Goal: Task Accomplishment & Management: Manage account settings

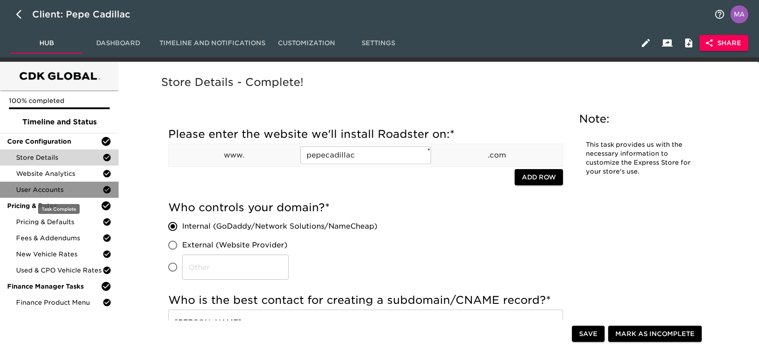
click at [52, 185] on span "User Accounts" at bounding box center [59, 189] width 86 height 9
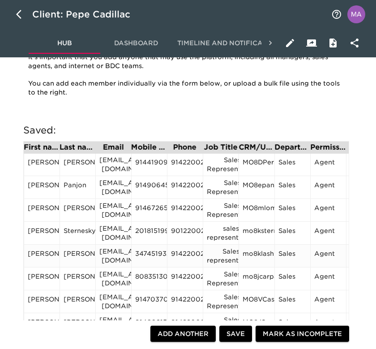
click at [115, 254] on div "[EMAIL_ADDRESS][DOMAIN_NAME]" at bounding box center [113, 256] width 28 height 18
click at [116, 253] on div "[EMAIL_ADDRESS][DOMAIN_NAME]" at bounding box center [113, 256] width 28 height 18
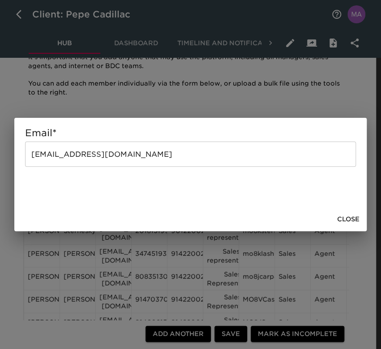
click at [146, 156] on input "[EMAIL_ADDRESS][DOMAIN_NAME]" at bounding box center [190, 153] width 331 height 25
click at [361, 219] on button "Close" at bounding box center [348, 219] width 30 height 17
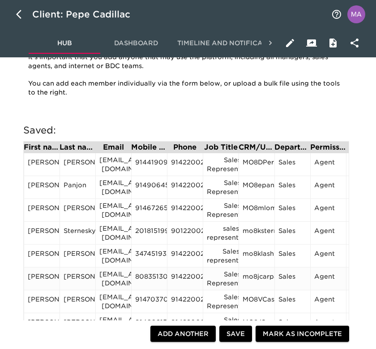
click at [116, 276] on div "[EMAIL_ADDRESS][DOMAIN_NAME]" at bounding box center [113, 278] width 28 height 18
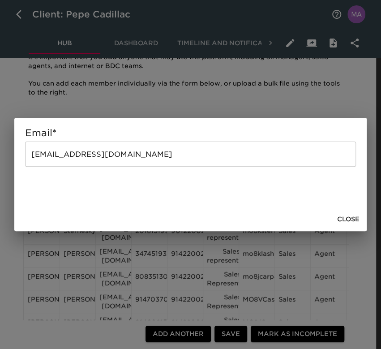
click at [155, 154] on input "[EMAIL_ADDRESS][DOMAIN_NAME]" at bounding box center [190, 153] width 331 height 25
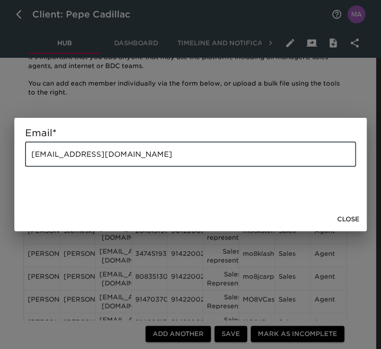
click at [346, 214] on span "Close" at bounding box center [348, 218] width 22 height 11
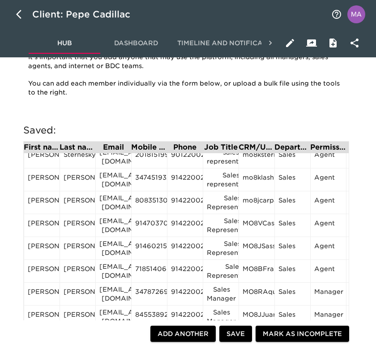
scroll to position [85, 0]
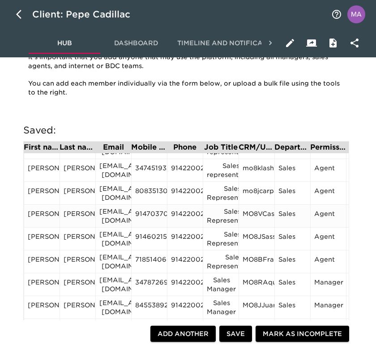
click at [113, 215] on div "[EMAIL_ADDRESS][DOMAIN_NAME]" at bounding box center [113, 216] width 28 height 18
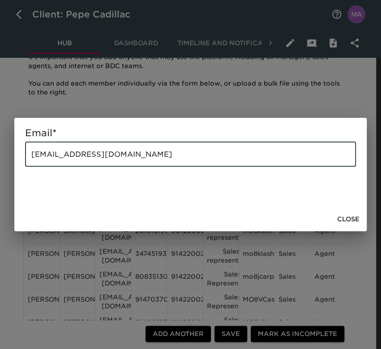
click at [149, 161] on input "[EMAIL_ADDRESS][DOMAIN_NAME]" at bounding box center [190, 153] width 331 height 25
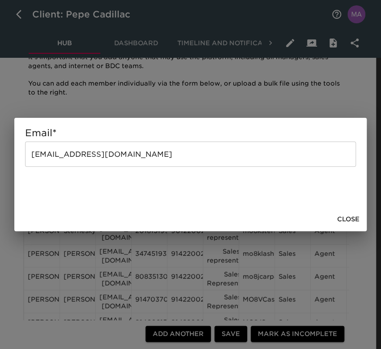
click at [342, 218] on span "Close" at bounding box center [348, 218] width 22 height 11
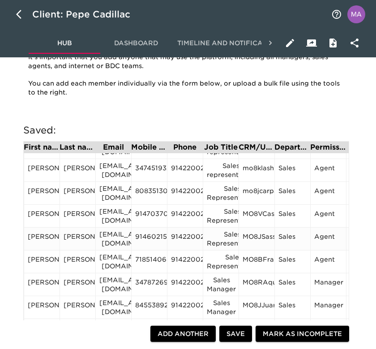
click at [113, 236] on div "[EMAIL_ADDRESS][DOMAIN_NAME]" at bounding box center [113, 239] width 28 height 18
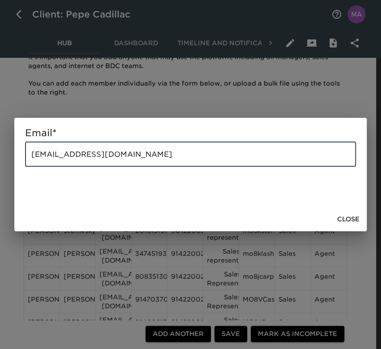
drag, startPoint x: 150, startPoint y: 157, endPoint x: -1, endPoint y: 162, distance: 151.3
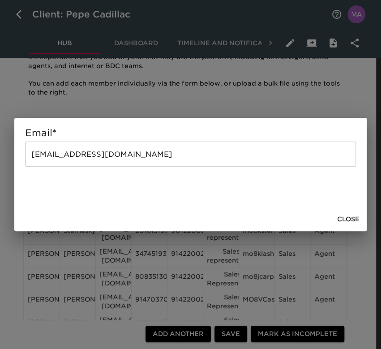
click at [350, 217] on span "Close" at bounding box center [348, 218] width 22 height 11
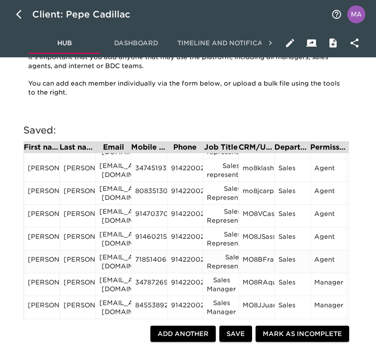
click at [118, 258] on div "[EMAIL_ADDRESS][DOMAIN_NAME]" at bounding box center [113, 261] width 28 height 18
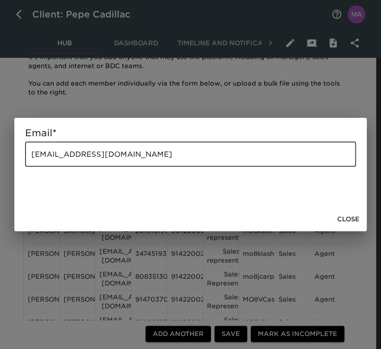
drag, startPoint x: 177, startPoint y: 156, endPoint x: -1, endPoint y: 161, distance: 177.7
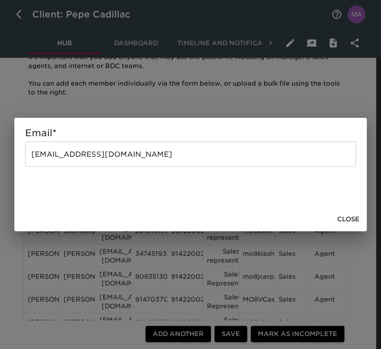
click at [345, 220] on span "Close" at bounding box center [348, 218] width 22 height 11
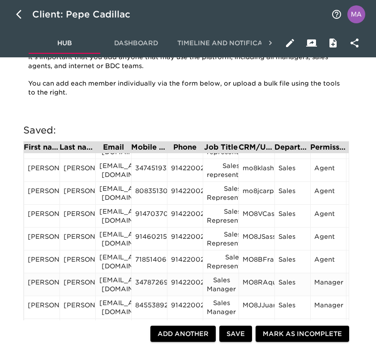
click at [118, 281] on div "[EMAIL_ADDRESS][DOMAIN_NAME]" at bounding box center [113, 284] width 28 height 18
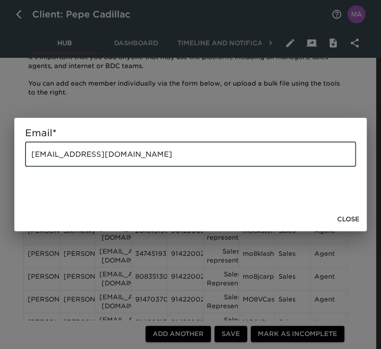
drag, startPoint x: 154, startPoint y: 156, endPoint x: -1, endPoint y: 167, distance: 155.7
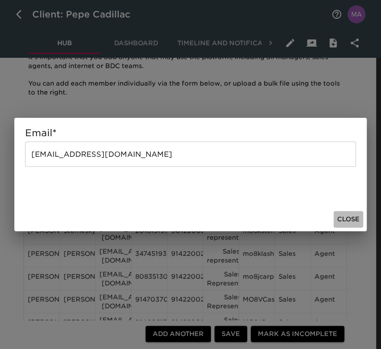
drag, startPoint x: 351, startPoint y: 214, endPoint x: 331, endPoint y: 220, distance: 21.0
click at [351, 214] on span "Close" at bounding box center [348, 218] width 22 height 11
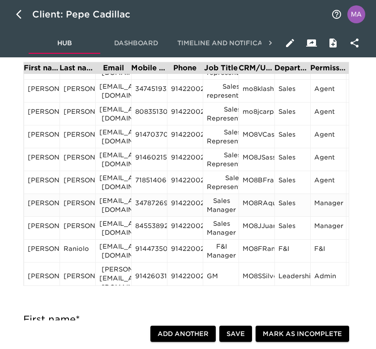
scroll to position [238, 0]
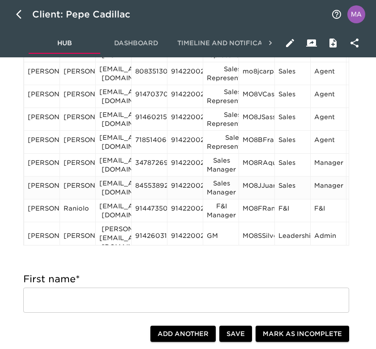
click at [114, 183] on div "[EMAIL_ADDRESS][DOMAIN_NAME]" at bounding box center [113, 188] width 28 height 18
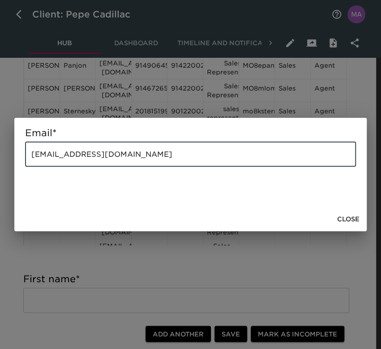
drag, startPoint x: 139, startPoint y: 156, endPoint x: -1, endPoint y: 149, distance: 140.2
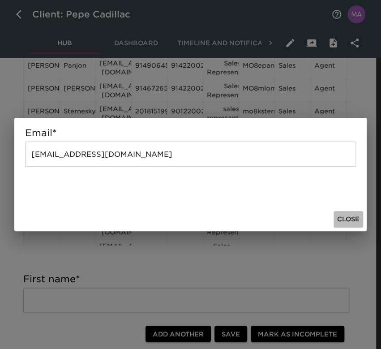
click at [358, 220] on span "Close" at bounding box center [348, 218] width 22 height 11
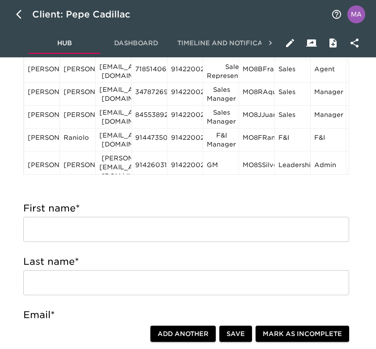
scroll to position [298, 0]
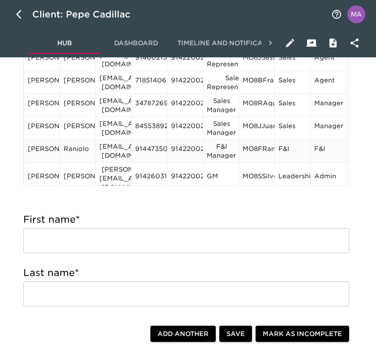
click at [111, 146] on div "[EMAIL_ADDRESS][DOMAIN_NAME]" at bounding box center [113, 151] width 28 height 18
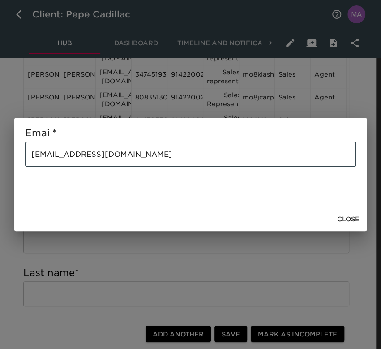
drag, startPoint x: 156, startPoint y: 156, endPoint x: 6, endPoint y: 156, distance: 149.4
click at [6, 156] on div "Email * franiolo@pepecadillac.com ​ Close" at bounding box center [190, 174] width 381 height 349
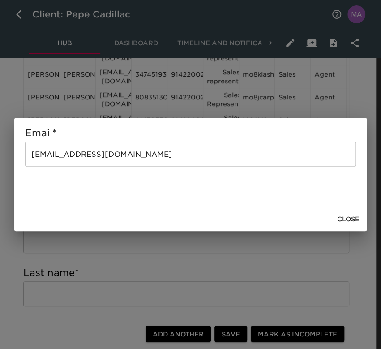
click at [354, 218] on span "Close" at bounding box center [348, 218] width 22 height 11
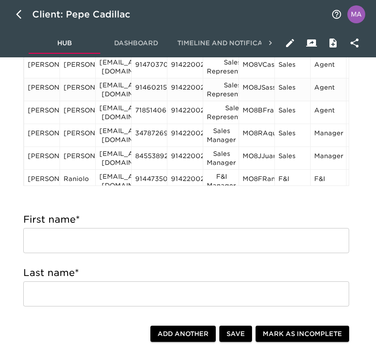
scroll to position [85, 0]
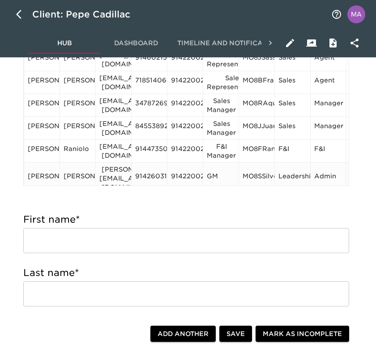
click at [116, 168] on div "[PERSON_NAME][EMAIL_ADDRESS][DOMAIN_NAME]" at bounding box center [113, 178] width 28 height 27
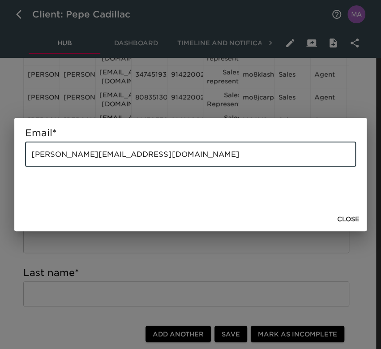
drag, startPoint x: 157, startPoint y: 151, endPoint x: -1, endPoint y: 159, distance: 158.1
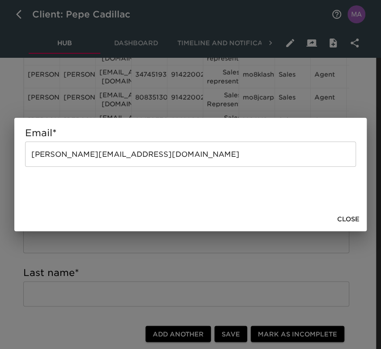
drag, startPoint x: 343, startPoint y: 221, endPoint x: 293, endPoint y: 220, distance: 49.7
click at [343, 221] on span "Close" at bounding box center [348, 218] width 22 height 11
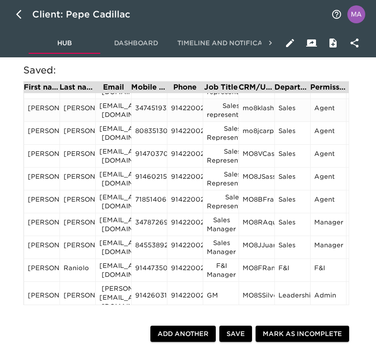
click at [153, 108] on div "3474519329" at bounding box center [149, 109] width 28 height 13
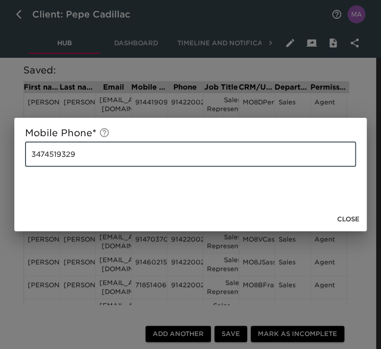
drag, startPoint x: 92, startPoint y: 151, endPoint x: 4, endPoint y: 153, distance: 87.7
click at [6, 153] on div "Mobile Phone * 3474519329 ​ Close" at bounding box center [190, 174] width 381 height 349
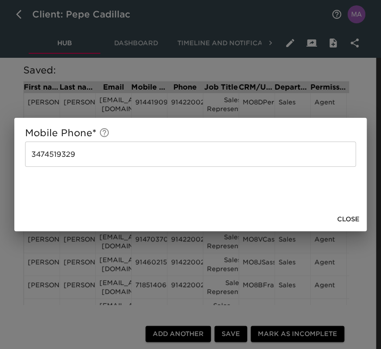
click at [345, 219] on span "Close" at bounding box center [348, 218] width 22 height 11
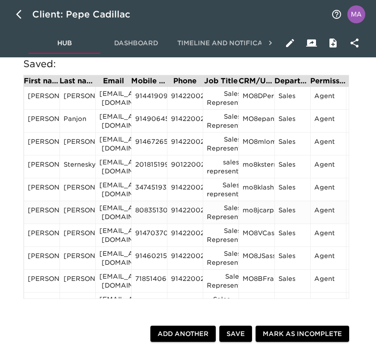
scroll to position [119, 0]
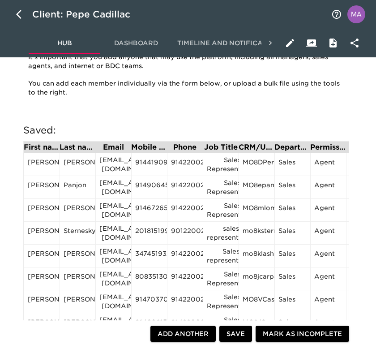
click at [281, 120] on div "Saved: First name Last name Email Mobile Phone Phone Job Title CRM/User ID Depa…" at bounding box center [186, 247] width 340 height 260
click at [182, 163] on div "9142200202" at bounding box center [185, 163] width 28 height 13
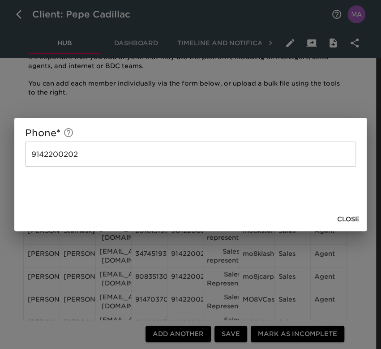
click at [182, 158] on input "9142200202" at bounding box center [190, 153] width 331 height 25
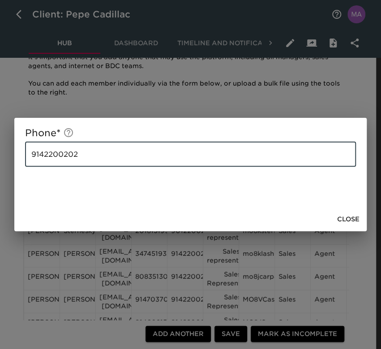
click at [182, 158] on input "9142200202" at bounding box center [190, 153] width 331 height 25
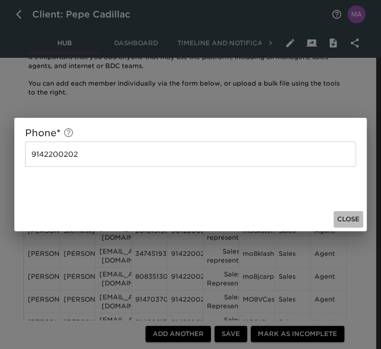
click at [343, 218] on span "Close" at bounding box center [348, 218] width 22 height 11
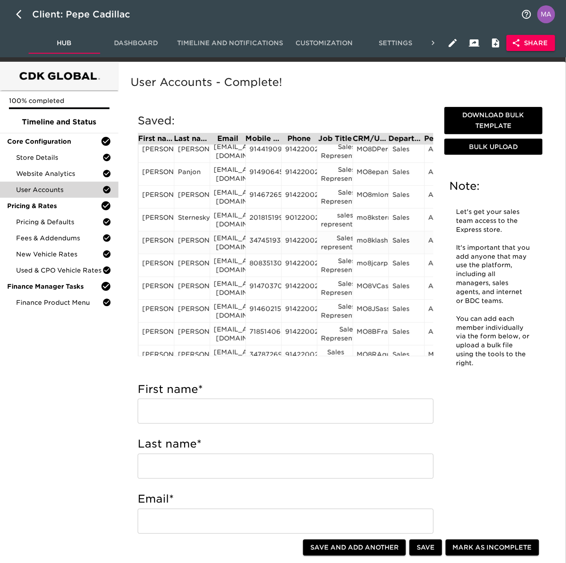
scroll to position [0, 0]
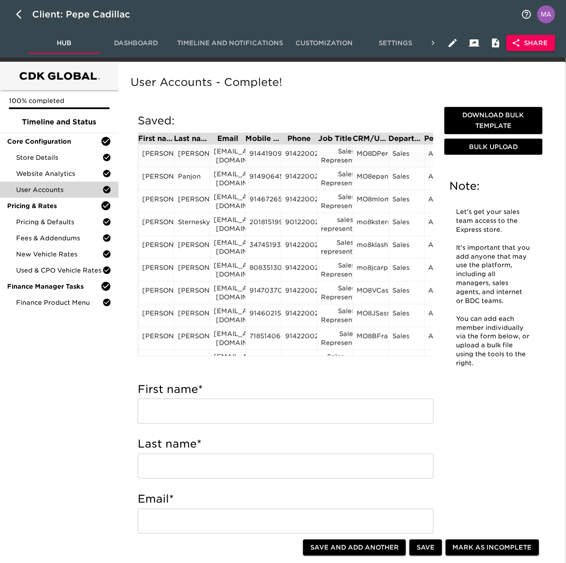
click at [262, 154] on div "9144190915" at bounding box center [264, 155] width 28 height 13
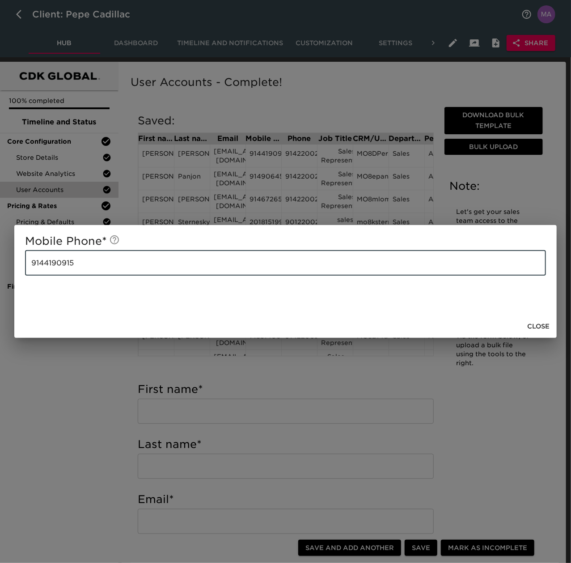
drag, startPoint x: 182, startPoint y: 256, endPoint x: -19, endPoint y: 249, distance: 200.5
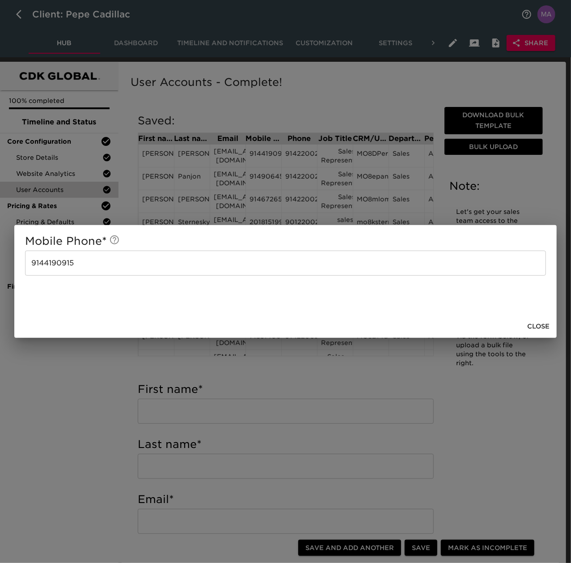
drag, startPoint x: 531, startPoint y: 324, endPoint x: 475, endPoint y: 289, distance: 65.5
click at [531, 324] on span "Close" at bounding box center [538, 326] width 22 height 11
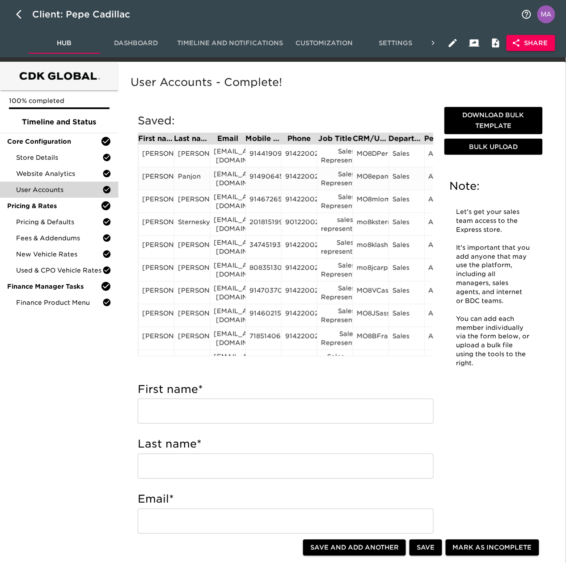
click at [260, 175] on div "9149064570" at bounding box center [264, 178] width 28 height 13
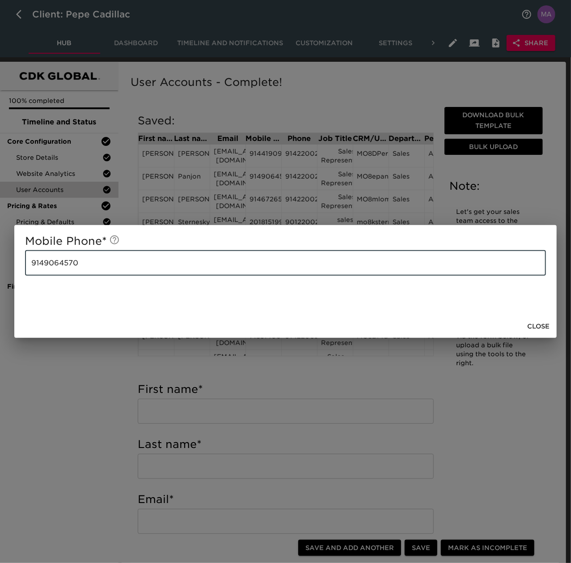
drag, startPoint x: 136, startPoint y: 258, endPoint x: -89, endPoint y: 265, distance: 225.6
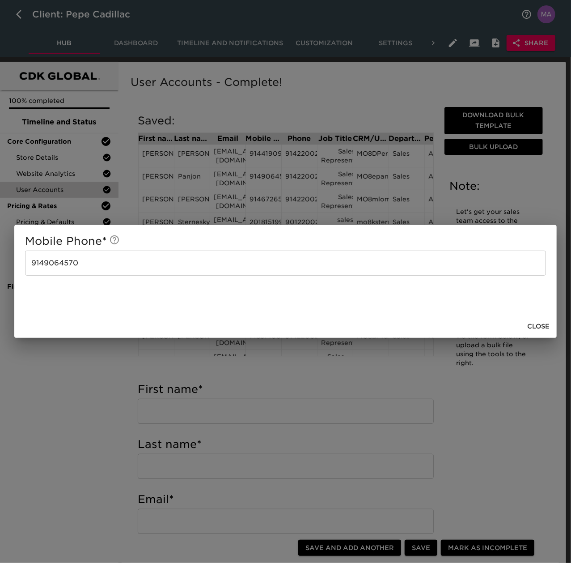
click at [543, 322] on span "Close" at bounding box center [538, 326] width 22 height 11
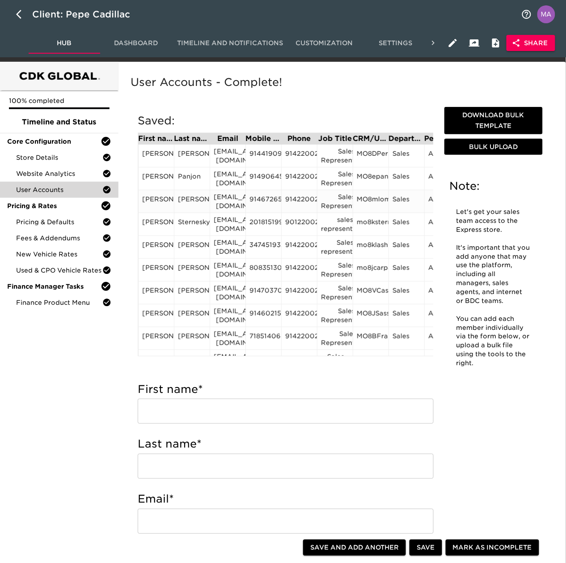
click at [271, 199] on div "9146726513" at bounding box center [264, 201] width 28 height 13
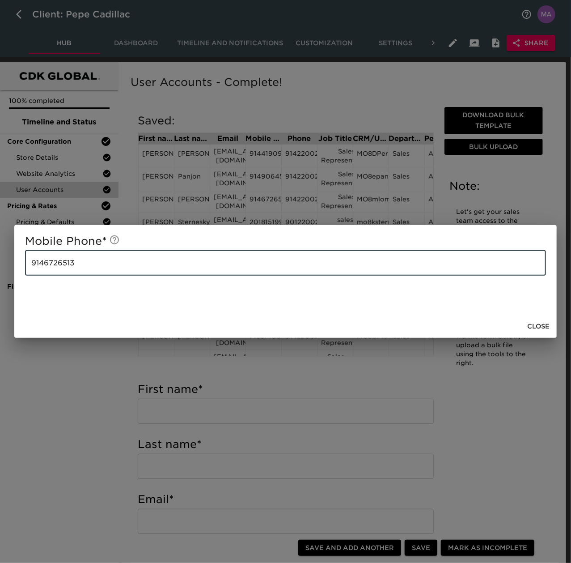
drag, startPoint x: 109, startPoint y: 259, endPoint x: -20, endPoint y: 267, distance: 129.1
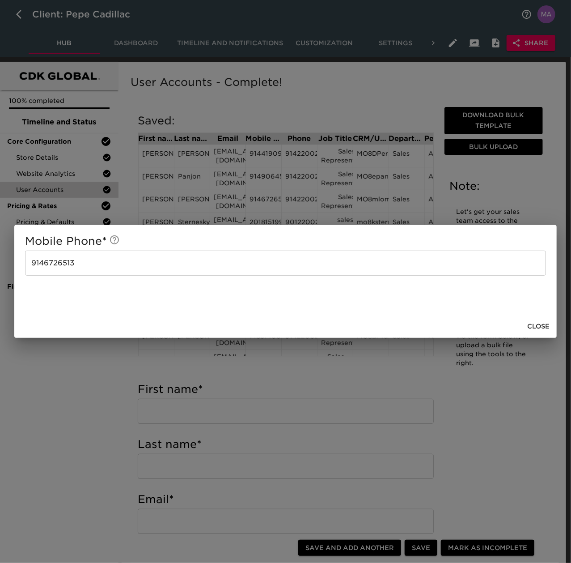
click at [540, 324] on span "Close" at bounding box center [538, 326] width 22 height 11
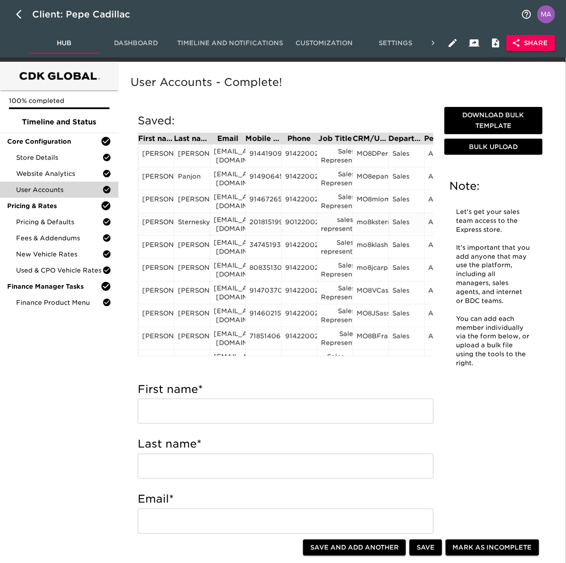
click at [260, 225] on div "2018151995" at bounding box center [264, 223] width 28 height 13
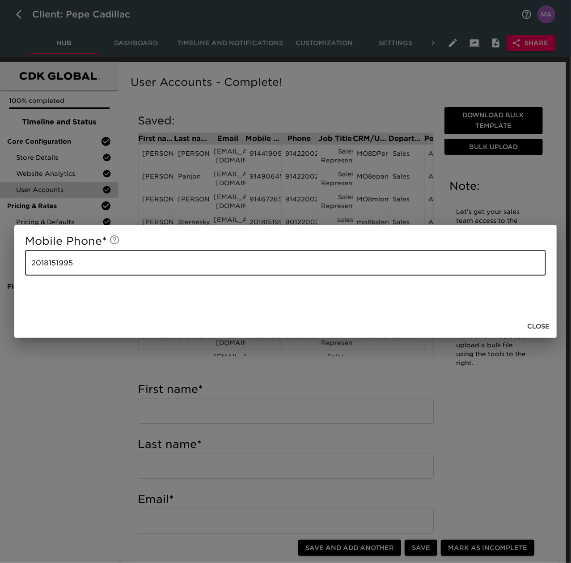
drag, startPoint x: 264, startPoint y: 264, endPoint x: -53, endPoint y: 264, distance: 316.3
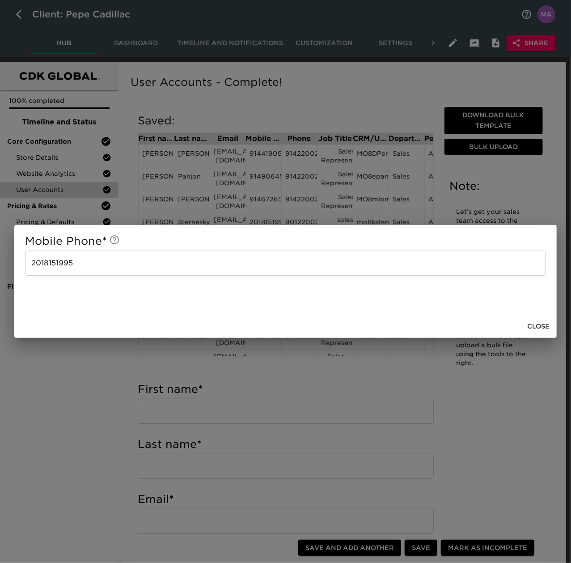
click at [539, 323] on span "Close" at bounding box center [538, 326] width 22 height 11
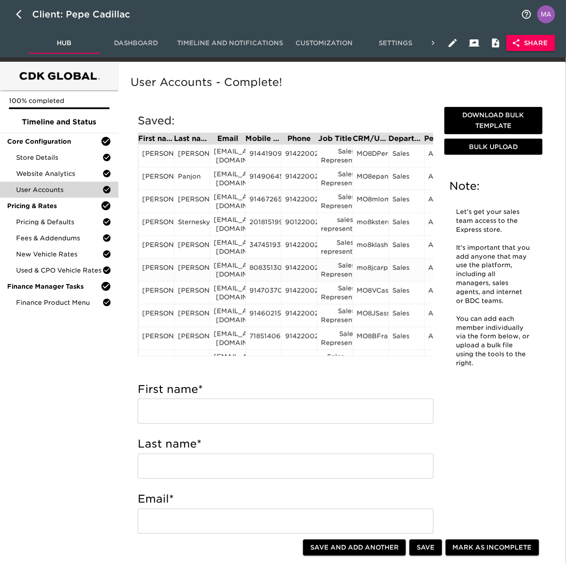
click at [278, 266] on div "8083513076`" at bounding box center [264, 269] width 28 height 13
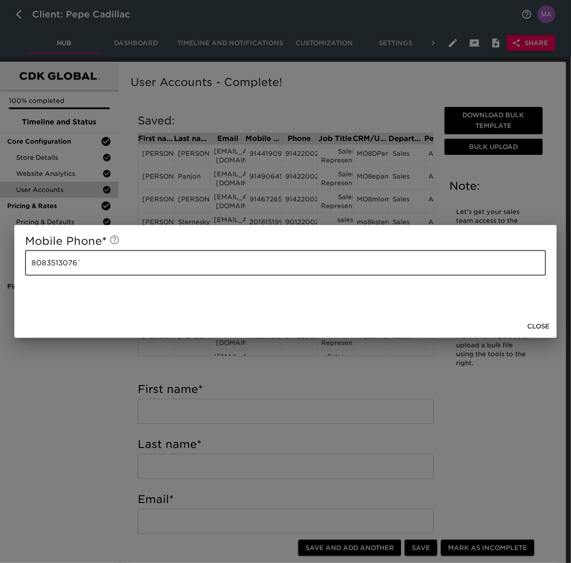
drag, startPoint x: 228, startPoint y: 261, endPoint x: -96, endPoint y: 261, distance: 323.9
type input "8083513076"
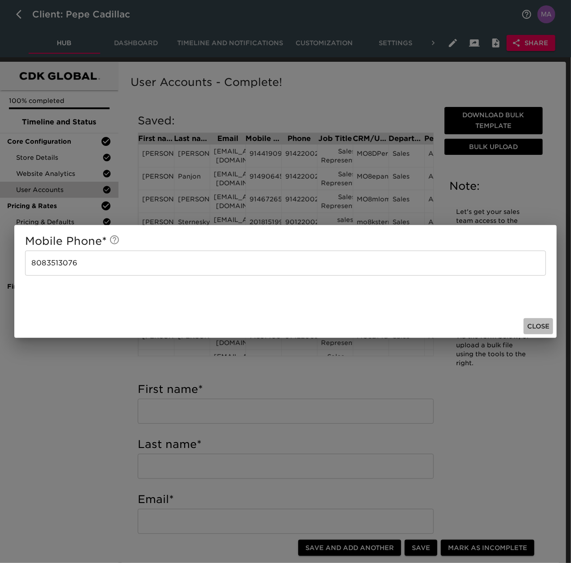
click at [539, 318] on button "Close" at bounding box center [539, 326] width 30 height 17
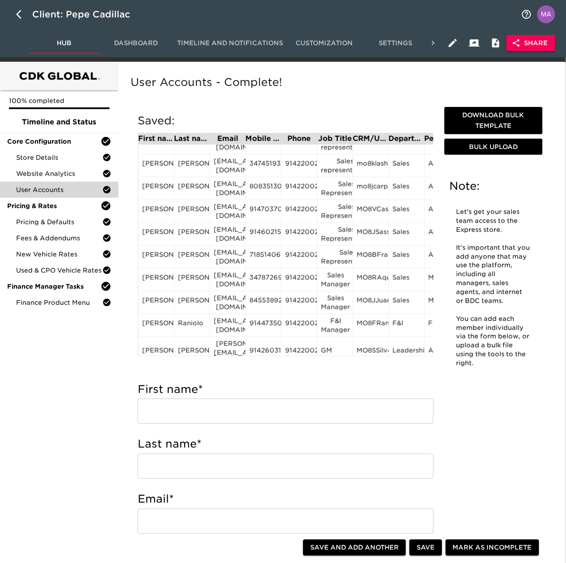
scroll to position [86, 0]
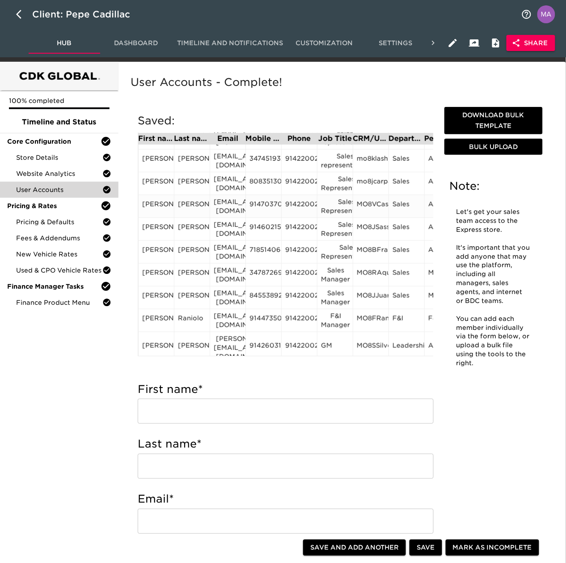
click at [268, 205] on div "9147037045" at bounding box center [264, 206] width 28 height 13
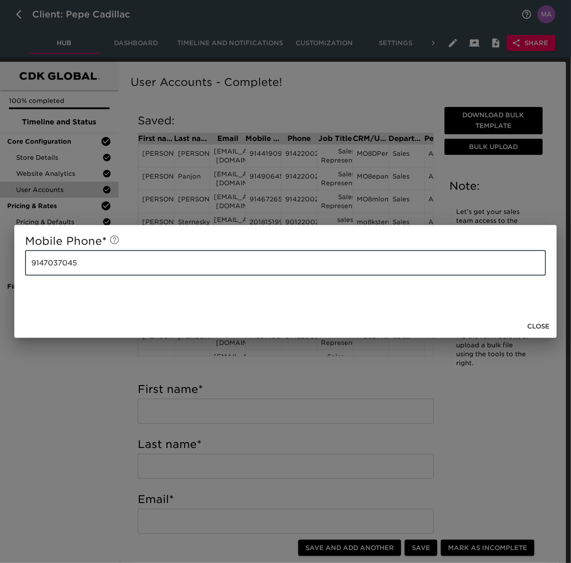
drag, startPoint x: 261, startPoint y: 264, endPoint x: 13, endPoint y: 265, distance: 247.9
click at [13, 265] on div "Mobile Phone * 9147037045 ​ Close" at bounding box center [285, 281] width 571 height 563
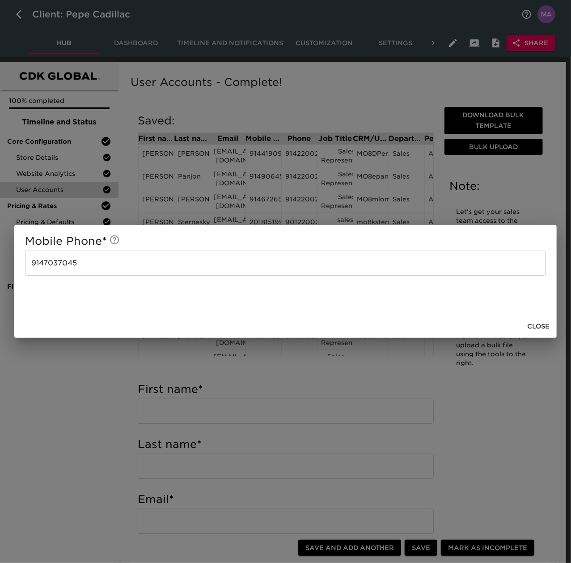
click at [531, 321] on span "Close" at bounding box center [538, 326] width 22 height 11
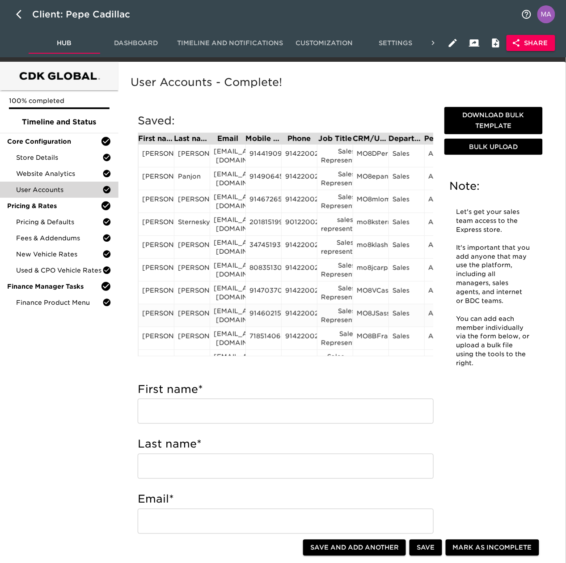
click at [274, 314] on div "9146021559" at bounding box center [264, 315] width 28 height 13
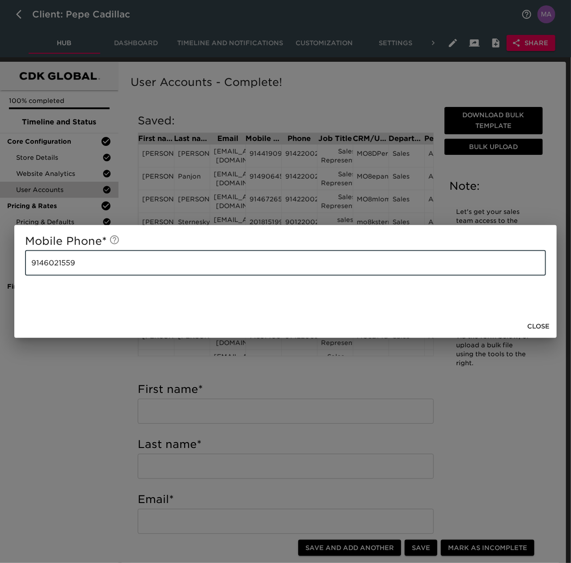
drag, startPoint x: 113, startPoint y: 267, endPoint x: -137, endPoint y: 262, distance: 250.1
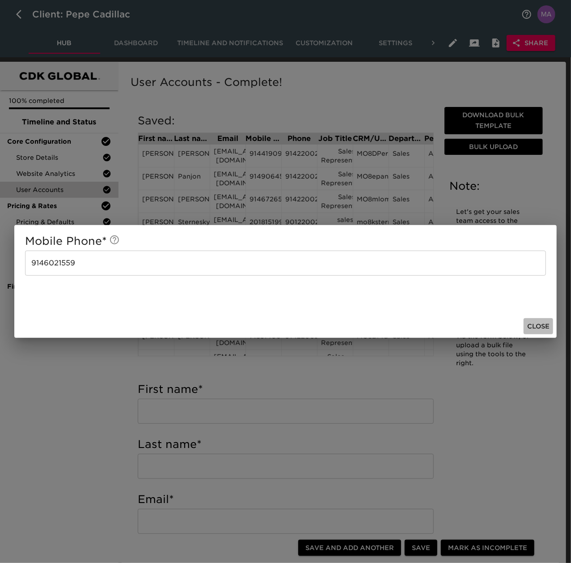
click at [542, 328] on span "Close" at bounding box center [538, 326] width 22 height 11
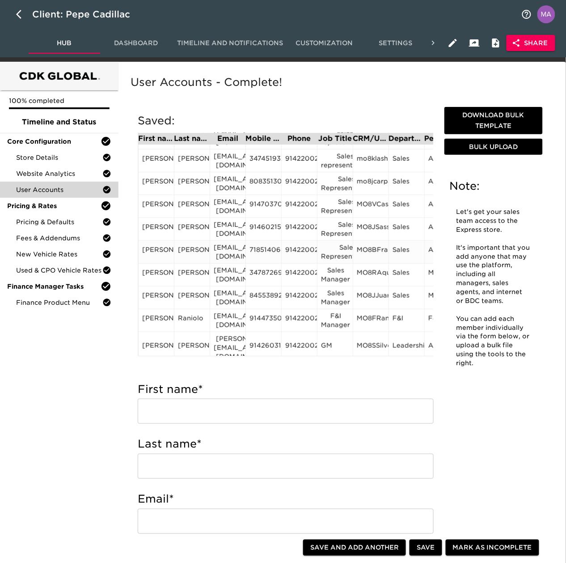
click at [264, 250] on div "7185140643" at bounding box center [264, 251] width 28 height 13
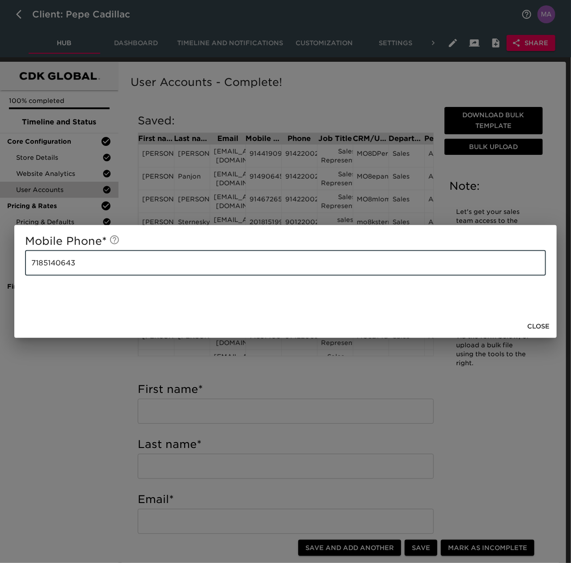
drag, startPoint x: 220, startPoint y: 265, endPoint x: -89, endPoint y: 266, distance: 309.1
click at [546, 323] on span "Close" at bounding box center [538, 326] width 22 height 11
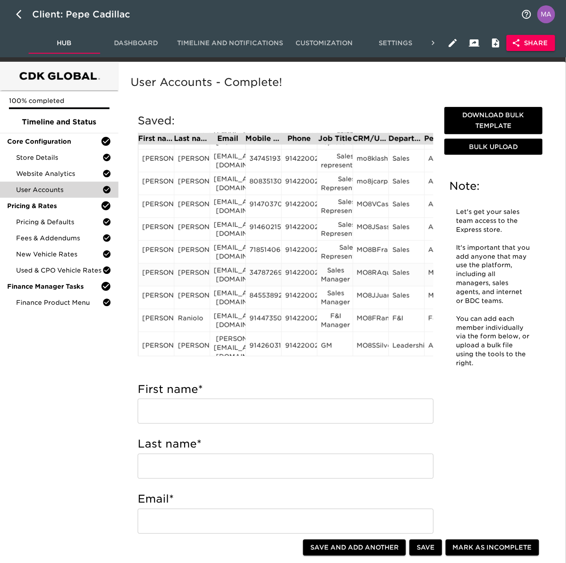
click at [258, 274] on div "3478726987" at bounding box center [264, 274] width 28 height 13
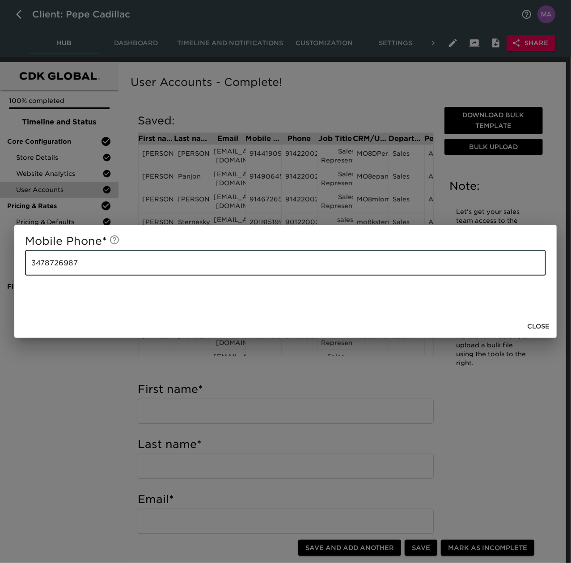
drag, startPoint x: 162, startPoint y: 265, endPoint x: -57, endPoint y: 250, distance: 219.3
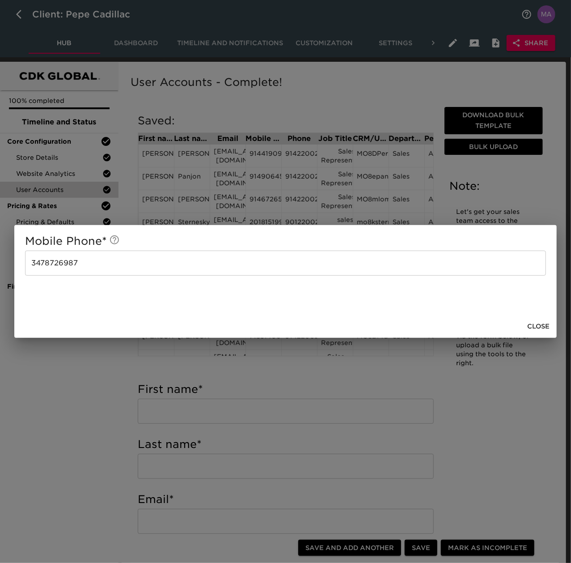
drag, startPoint x: 538, startPoint y: 321, endPoint x: 528, endPoint y: 321, distance: 9.8
click at [538, 321] on span "Close" at bounding box center [538, 326] width 22 height 11
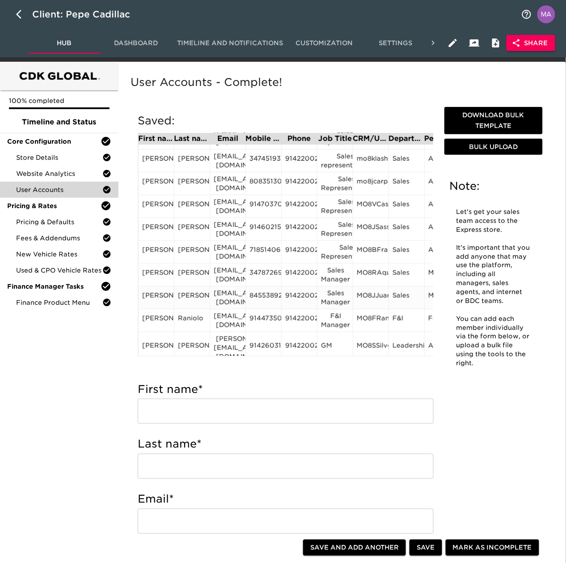
click at [263, 298] on div "8455389294" at bounding box center [264, 297] width 28 height 13
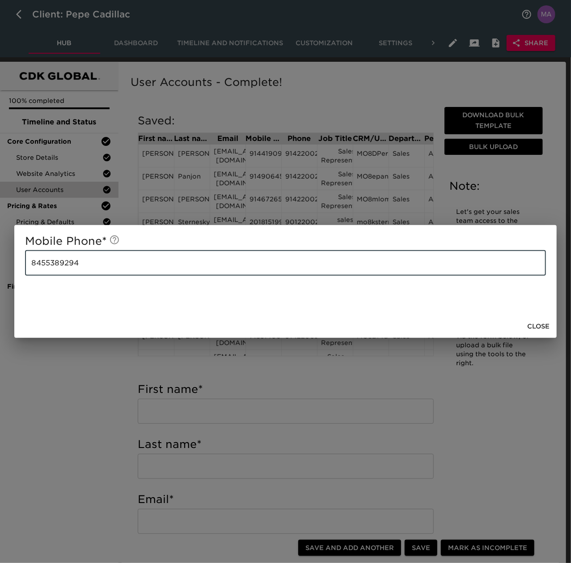
drag, startPoint x: 203, startPoint y: 258, endPoint x: -56, endPoint y: 260, distance: 259.0
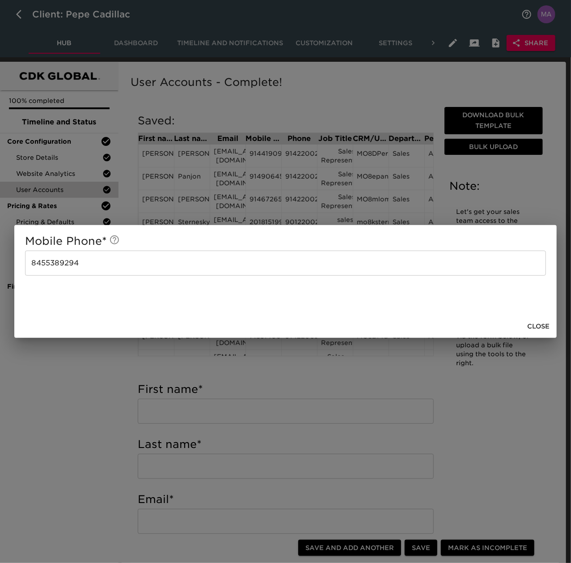
click at [541, 322] on span "Close" at bounding box center [538, 326] width 22 height 11
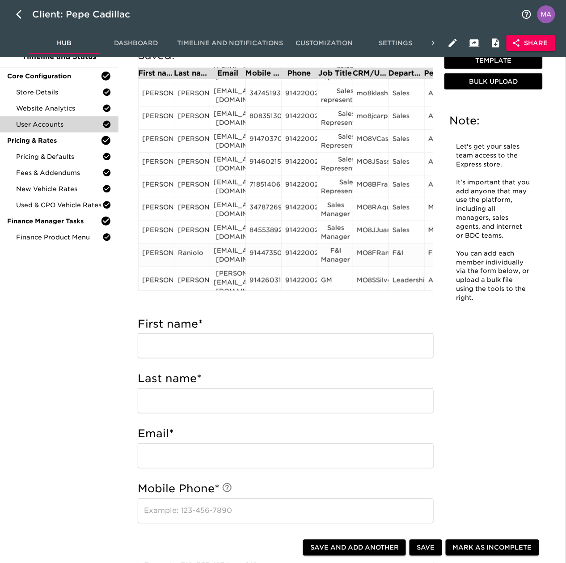
scroll to position [60, 0]
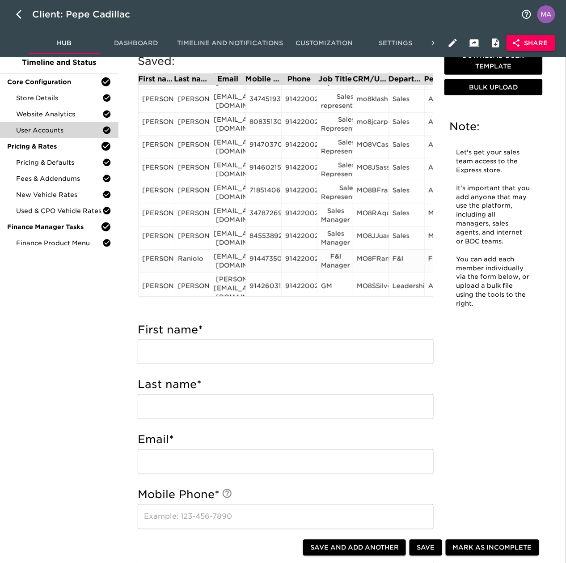
click at [269, 264] on div "9144735049" at bounding box center [264, 260] width 28 height 13
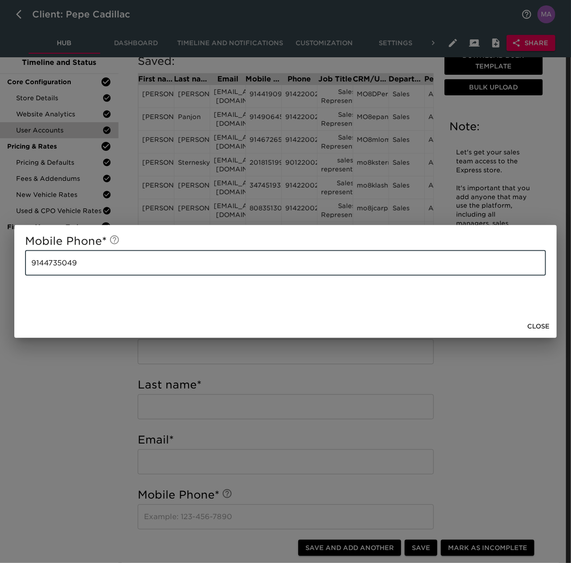
drag, startPoint x: 151, startPoint y: 260, endPoint x: -73, endPoint y: 265, distance: 224.2
click at [0, 265] on html "Client: Pepe Cadillac Hub Dashboard Timeline and Notifications Customization Se…" at bounding box center [285, 562] width 571 height 1245
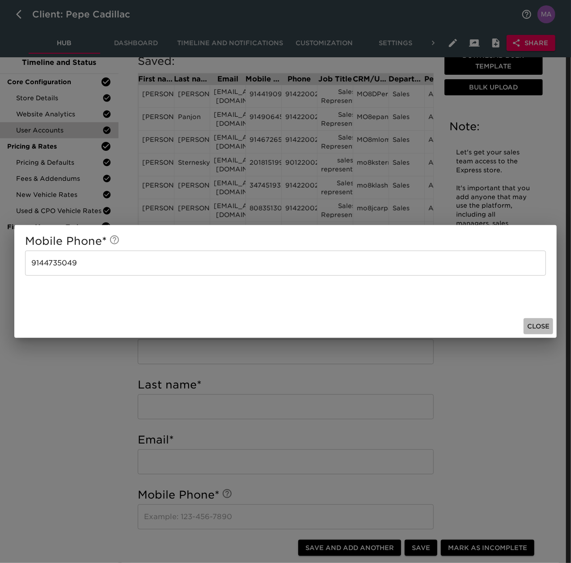
click at [540, 321] on span "Close" at bounding box center [538, 326] width 22 height 11
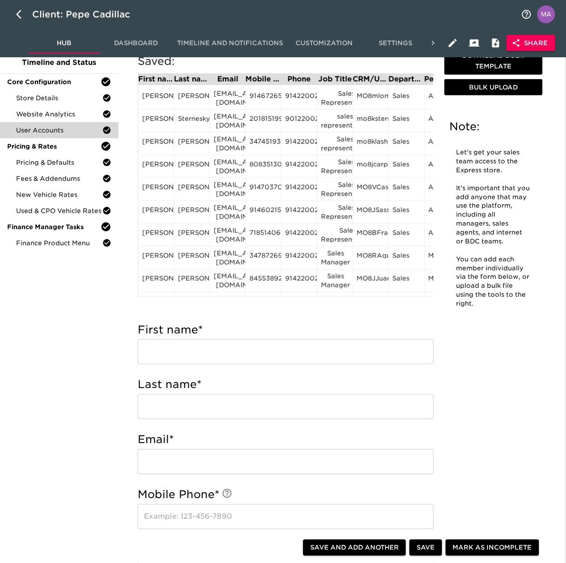
scroll to position [86, 0]
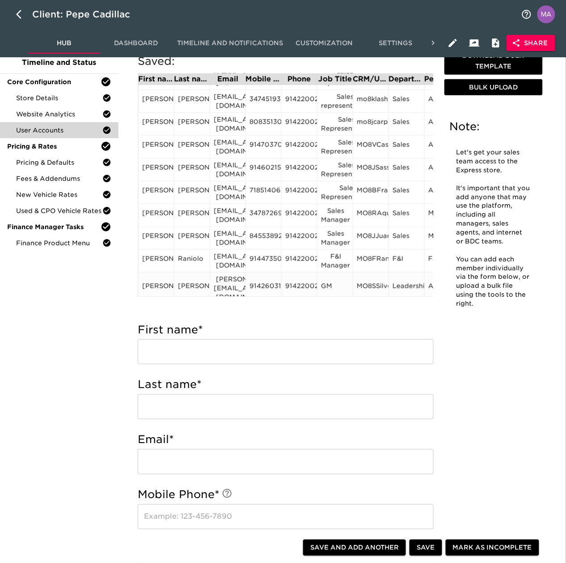
click at [262, 281] on div "9142603162" at bounding box center [264, 287] width 28 height 13
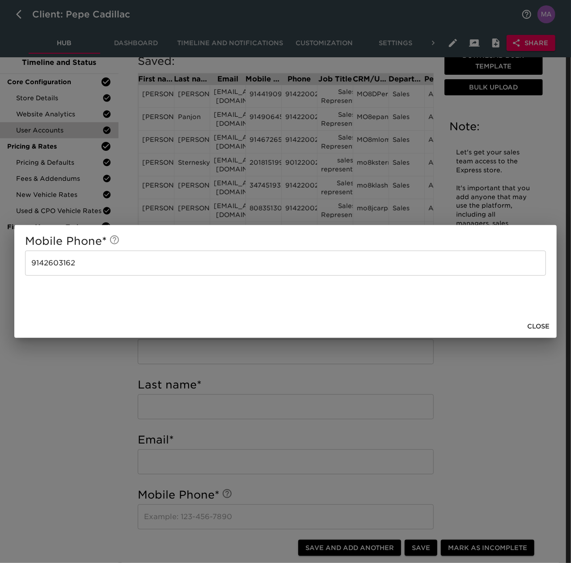
click at [265, 271] on input "9142603162" at bounding box center [285, 263] width 521 height 25
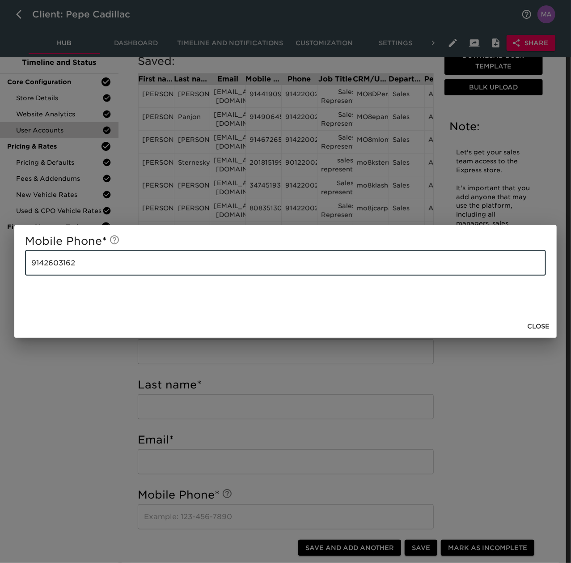
drag, startPoint x: 265, startPoint y: 271, endPoint x: -12, endPoint y: 268, distance: 276.9
click at [0, 268] on html "Client: Pepe Cadillac Hub Dashboard Timeline and Notifications Customization Se…" at bounding box center [285, 562] width 571 height 1245
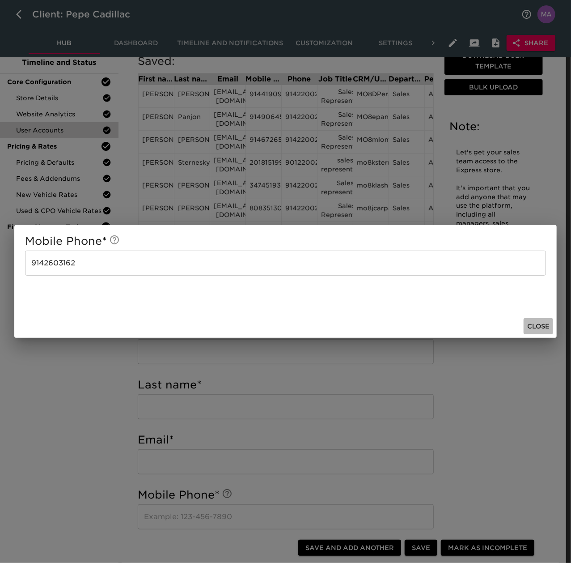
click at [542, 321] on span "Close" at bounding box center [538, 326] width 22 height 11
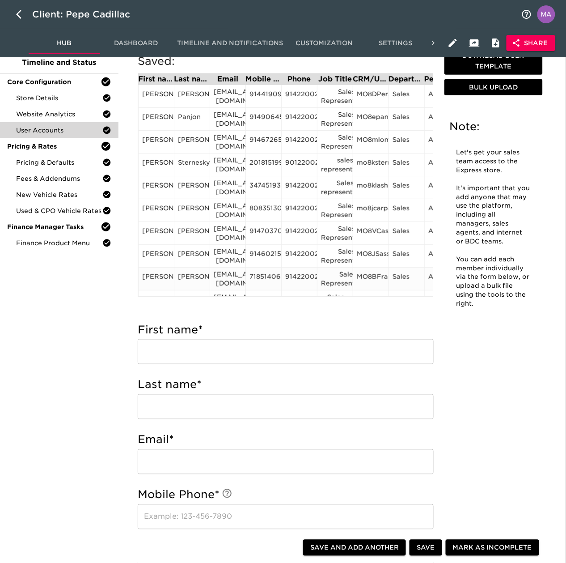
click at [303, 276] on div "9142200212" at bounding box center [299, 278] width 28 height 13
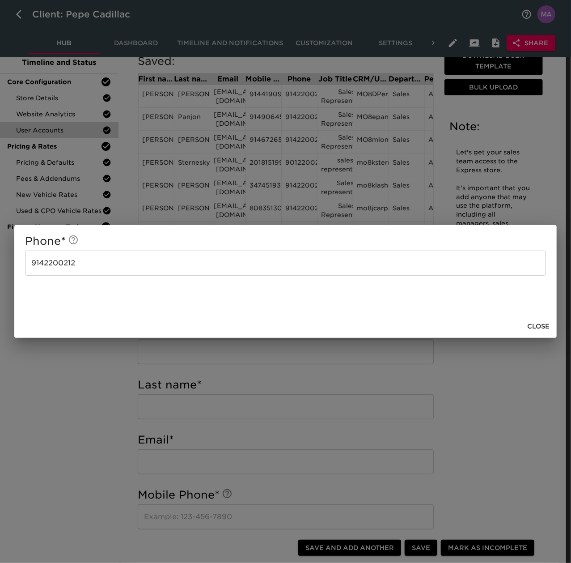
click at [530, 321] on span "Close" at bounding box center [538, 326] width 22 height 11
click at [531, 326] on span "Close" at bounding box center [538, 326] width 22 height 11
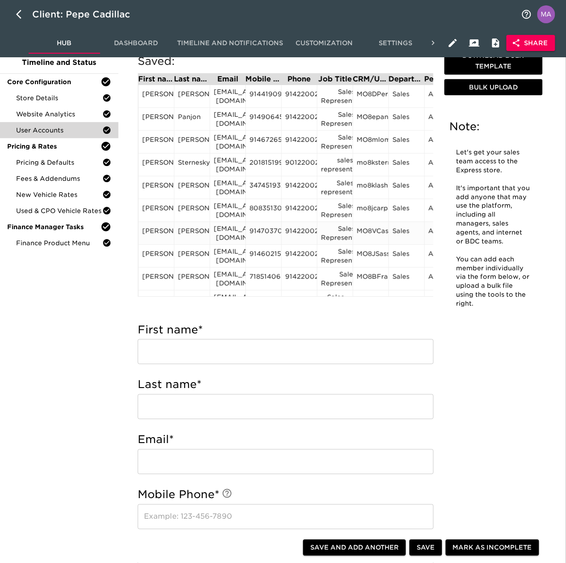
click at [299, 227] on div "9142200234" at bounding box center [299, 232] width 28 height 13
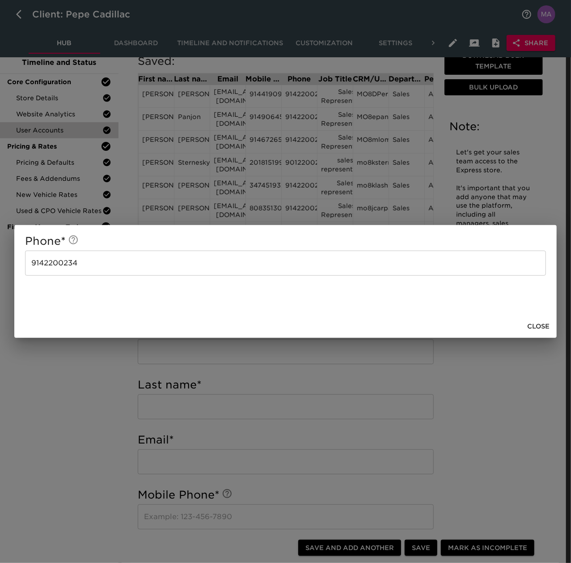
click at [535, 327] on span "Close" at bounding box center [538, 326] width 22 height 11
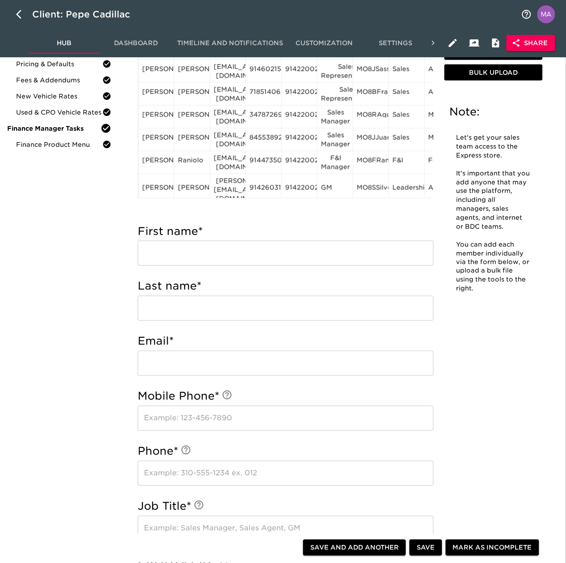
scroll to position [60, 0]
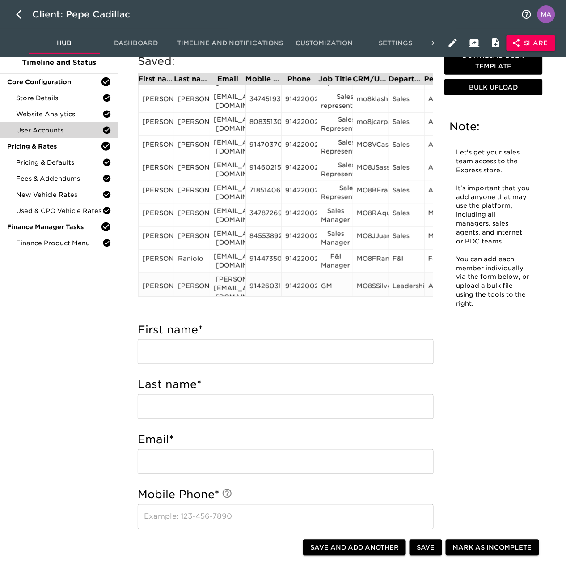
click at [314, 281] on div "9142200200" at bounding box center [299, 287] width 28 height 13
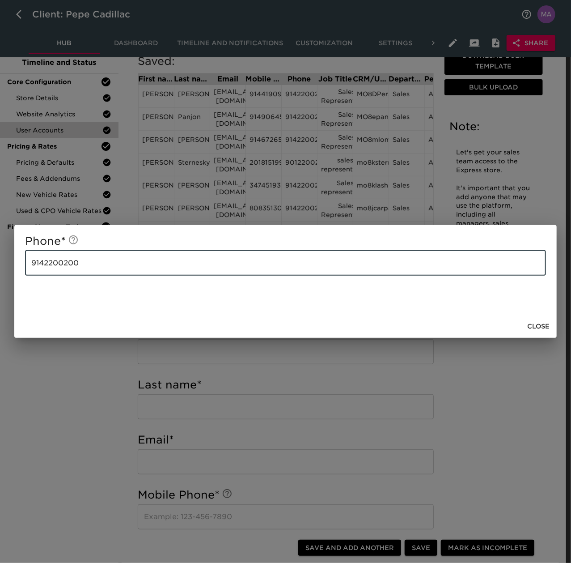
drag, startPoint x: 261, startPoint y: 259, endPoint x: -34, endPoint y: 262, distance: 295.3
click at [0, 262] on html "Client: Pepe Cadillac Hub Dashboard Timeline and Notifications Customization Se…" at bounding box center [285, 562] width 571 height 1245
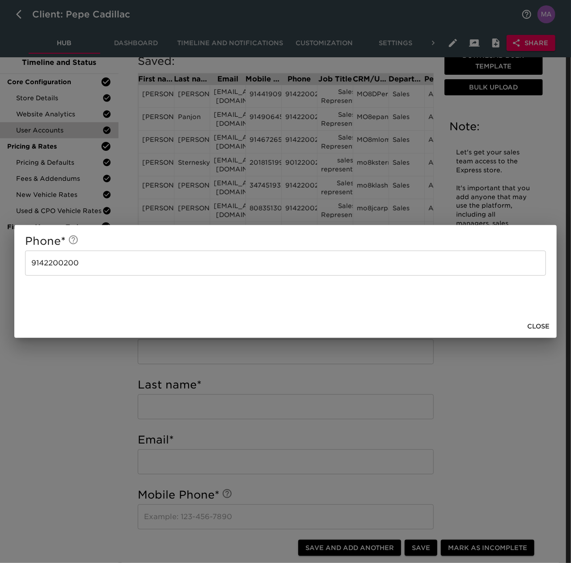
click at [551, 324] on button "Close" at bounding box center [539, 326] width 30 height 17
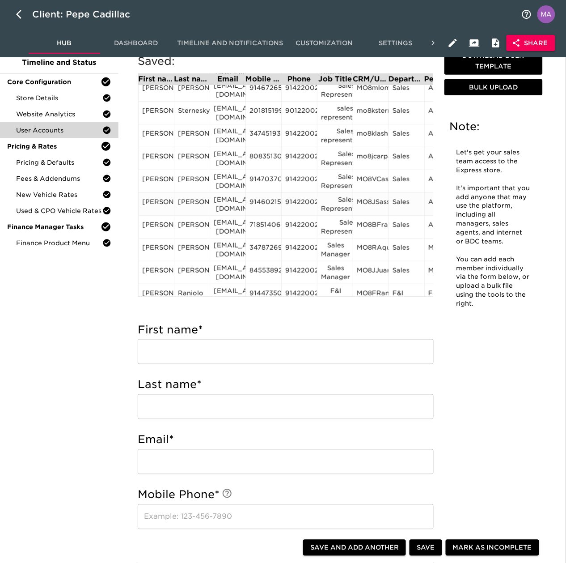
scroll to position [86, 0]
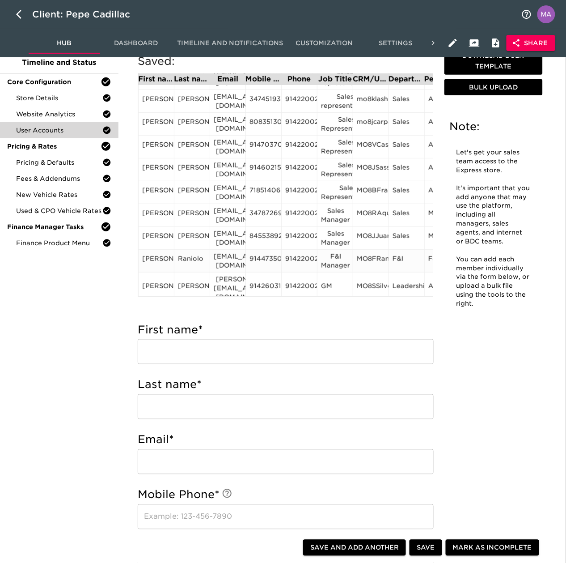
click at [310, 260] on div "9142200229" at bounding box center [299, 260] width 28 height 13
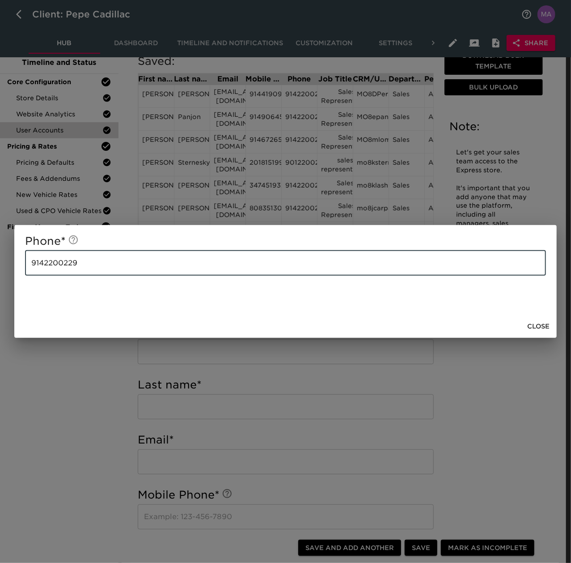
drag, startPoint x: 309, startPoint y: 262, endPoint x: -4, endPoint y: 262, distance: 313.2
click at [0, 262] on html "Client: Pepe Cadillac Hub Dashboard Timeline and Notifications Customization Se…" at bounding box center [285, 562] width 571 height 1245
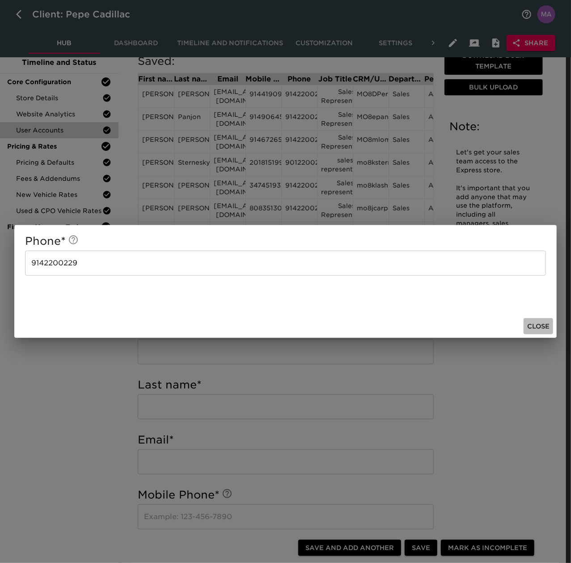
click at [539, 319] on button "Close" at bounding box center [539, 326] width 30 height 17
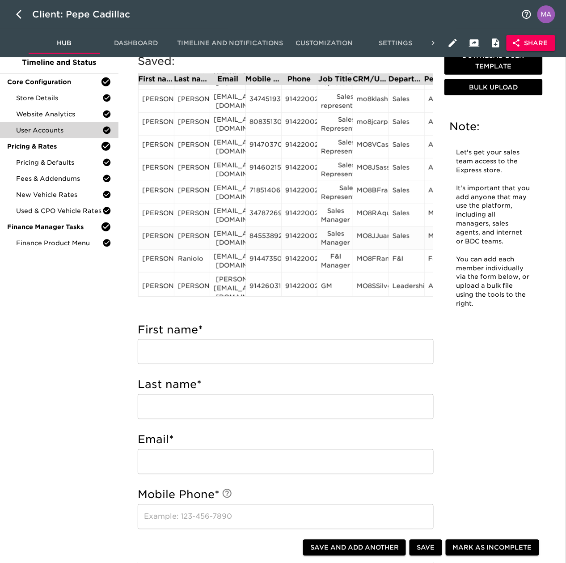
click at [296, 237] on div "9142200205" at bounding box center [299, 237] width 28 height 13
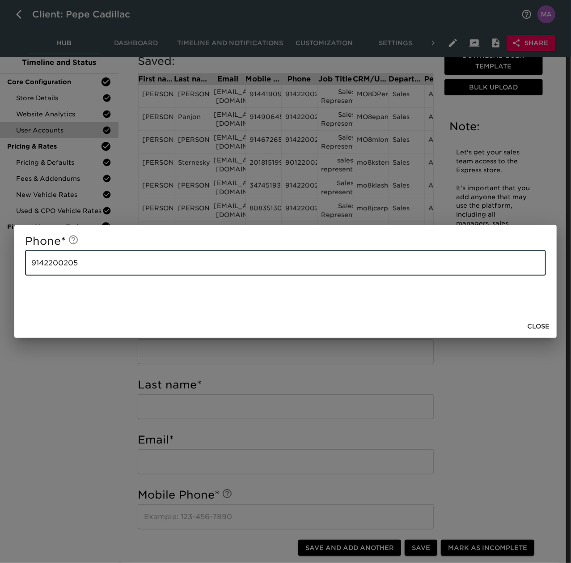
drag, startPoint x: 162, startPoint y: 264, endPoint x: -85, endPoint y: 255, distance: 247.1
click at [0, 255] on html "Client: Pepe Cadillac Hub Dashboard Timeline and Notifications Customization Se…" at bounding box center [285, 562] width 571 height 1245
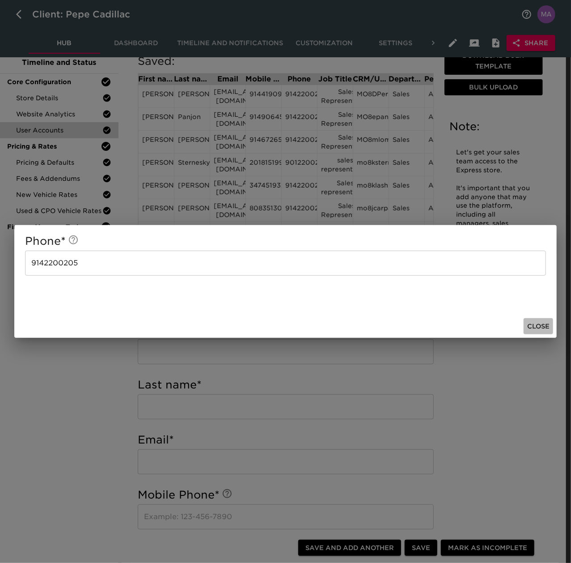
click at [544, 330] on span "Close" at bounding box center [538, 326] width 22 height 11
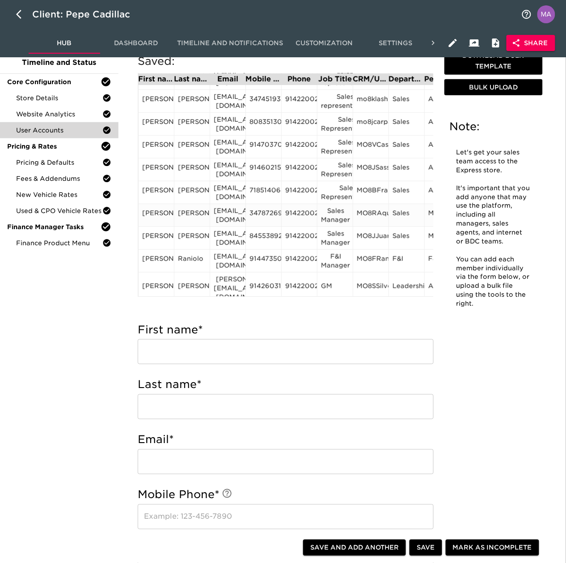
click at [303, 215] on div "9142200219" at bounding box center [299, 214] width 28 height 13
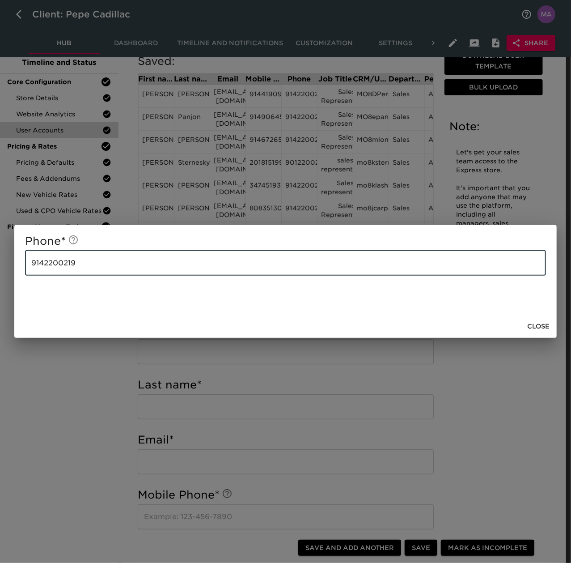
drag, startPoint x: 116, startPoint y: 264, endPoint x: -82, endPoint y: 248, distance: 199.3
click at [0, 248] on html "Client: Pepe Cadillac Hub Dashboard Timeline and Notifications Customization Se…" at bounding box center [285, 562] width 571 height 1245
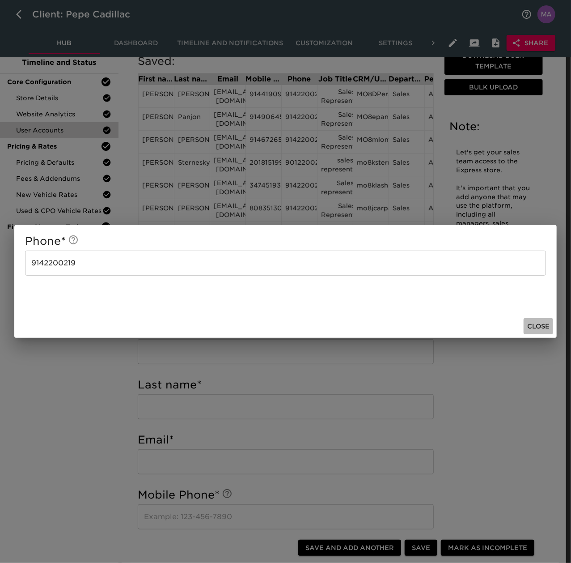
click at [543, 330] on span "Close" at bounding box center [538, 326] width 22 height 11
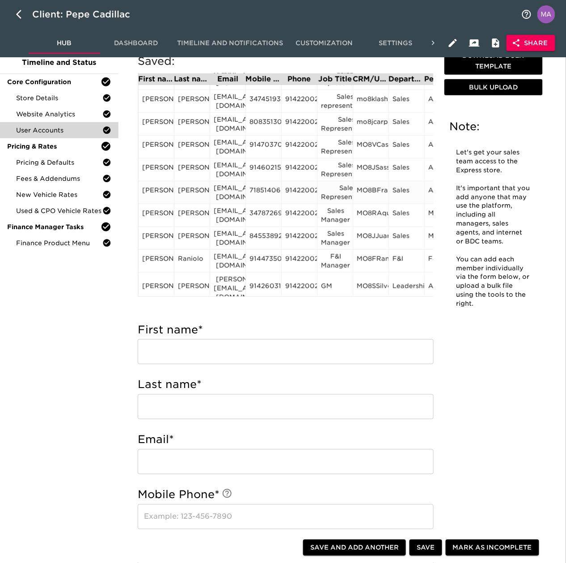
click at [298, 196] on div "9142200212" at bounding box center [299, 192] width 28 height 13
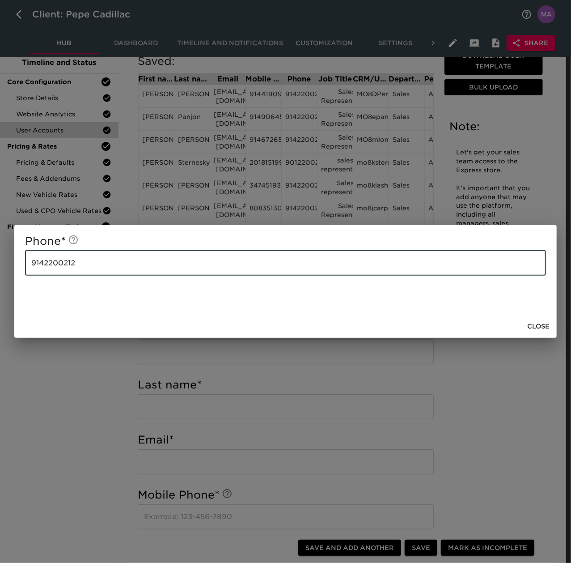
drag, startPoint x: 112, startPoint y: 267, endPoint x: -61, endPoint y: 258, distance: 172.9
click at [0, 258] on html "Client: Pepe Cadillac Hub Dashboard Timeline and Notifications Customization Se…" at bounding box center [285, 562] width 571 height 1245
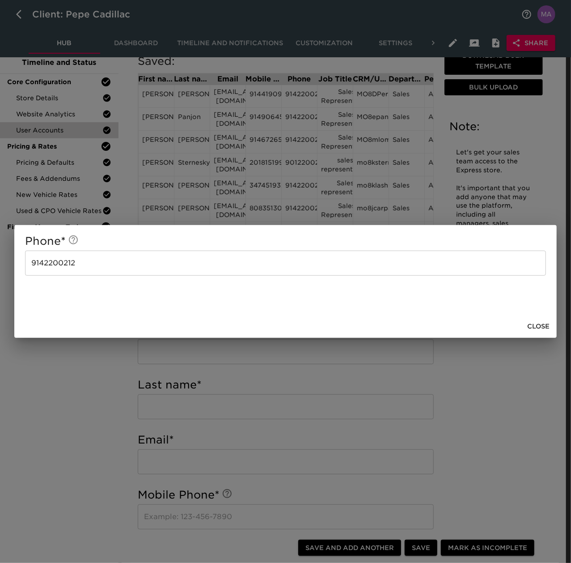
click at [539, 324] on span "Close" at bounding box center [538, 326] width 22 height 11
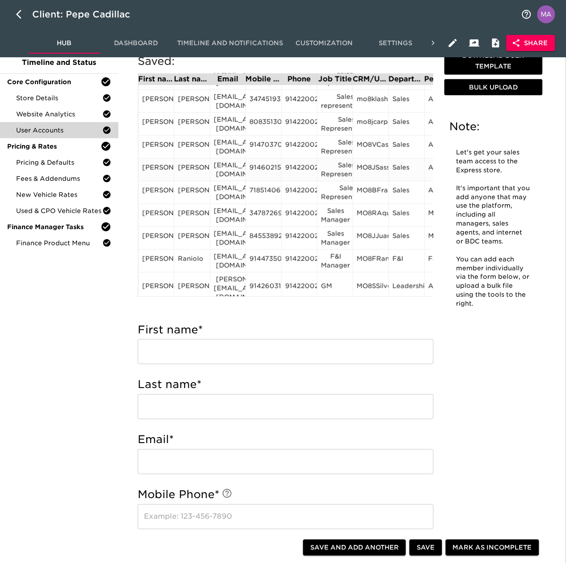
click at [299, 172] on div "9142200204" at bounding box center [299, 169] width 28 height 13
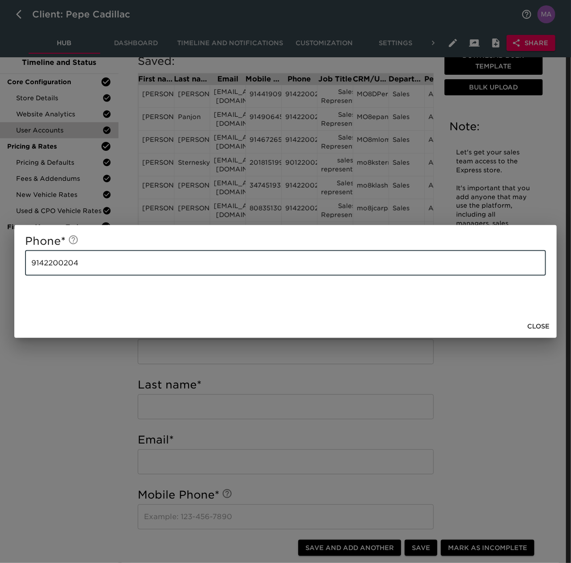
drag, startPoint x: 186, startPoint y: 256, endPoint x: -63, endPoint y: 256, distance: 248.7
click at [0, 256] on html "Client: Pepe Cadillac Hub Dashboard Timeline and Notifications Customization Se…" at bounding box center [285, 562] width 571 height 1245
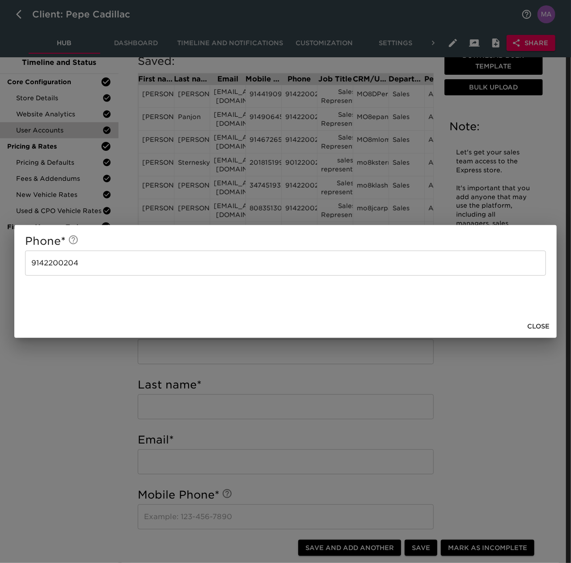
click at [536, 326] on span "Close" at bounding box center [538, 326] width 22 height 11
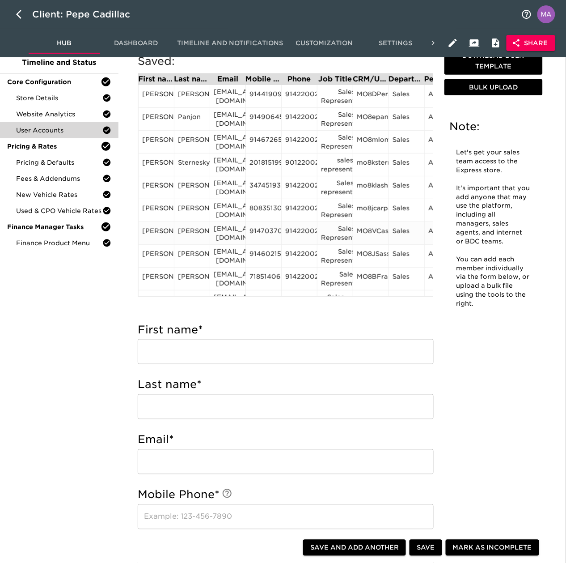
click at [298, 237] on div "9142200234" at bounding box center [299, 232] width 28 height 13
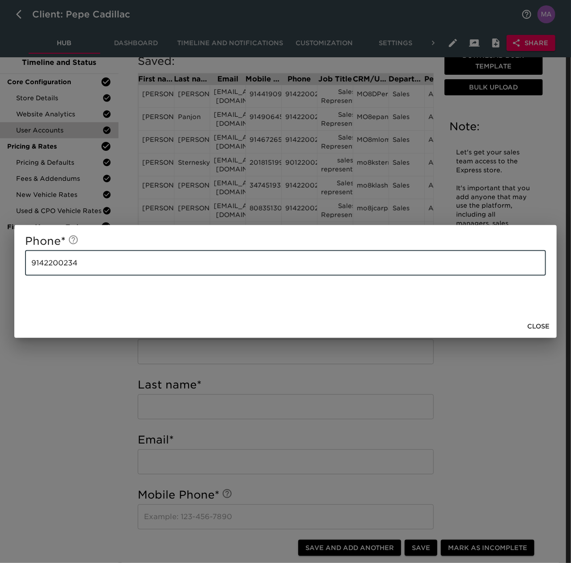
drag, startPoint x: 136, startPoint y: 260, endPoint x: -76, endPoint y: 262, distance: 212.1
click at [0, 262] on html "Client: Pepe Cadillac Hub Dashboard Timeline and Notifications Customization Se…" at bounding box center [285, 562] width 571 height 1245
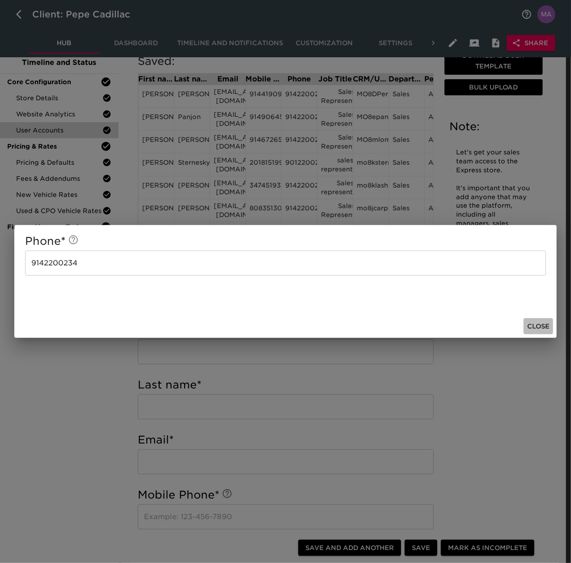
click at [534, 324] on span "Close" at bounding box center [538, 326] width 22 height 11
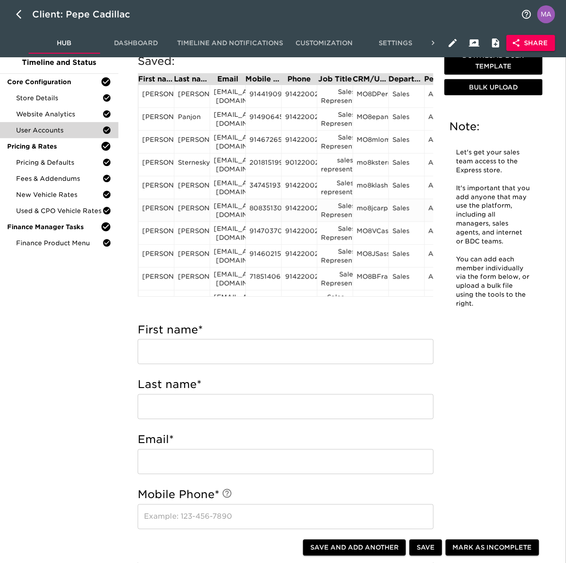
click at [302, 206] on div "9142200203" at bounding box center [299, 210] width 28 height 13
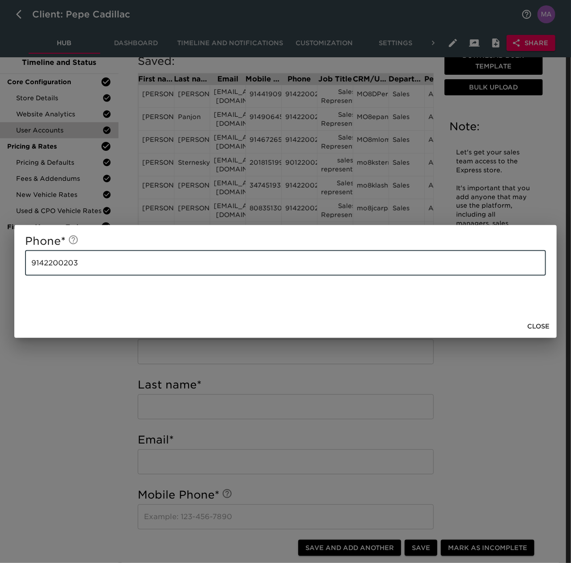
drag, startPoint x: 128, startPoint y: 261, endPoint x: -59, endPoint y: 260, distance: 187.0
click at [0, 260] on html "Client: Pepe Cadillac Hub Dashboard Timeline and Notifications Customization Se…" at bounding box center [285, 562] width 571 height 1245
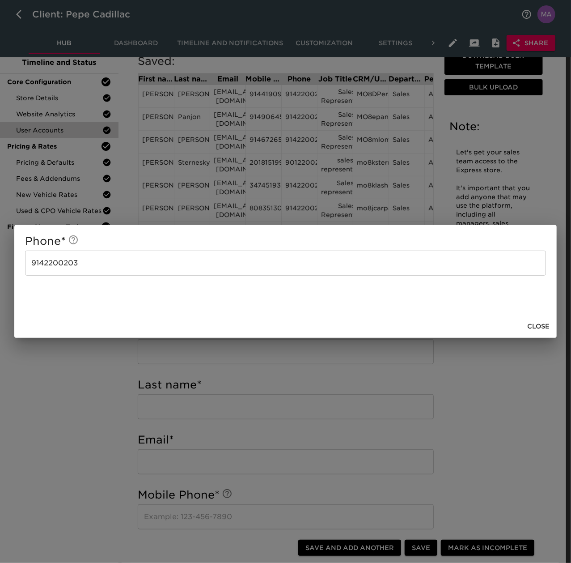
click at [543, 326] on span "Close" at bounding box center [538, 326] width 22 height 11
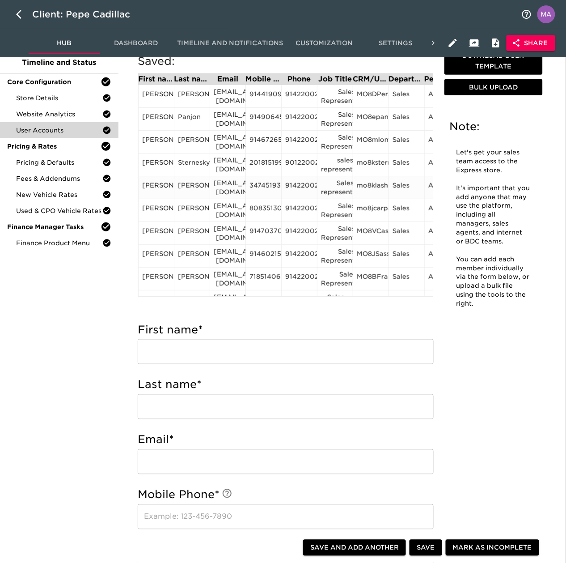
click at [297, 188] on div "9142200210" at bounding box center [299, 187] width 28 height 13
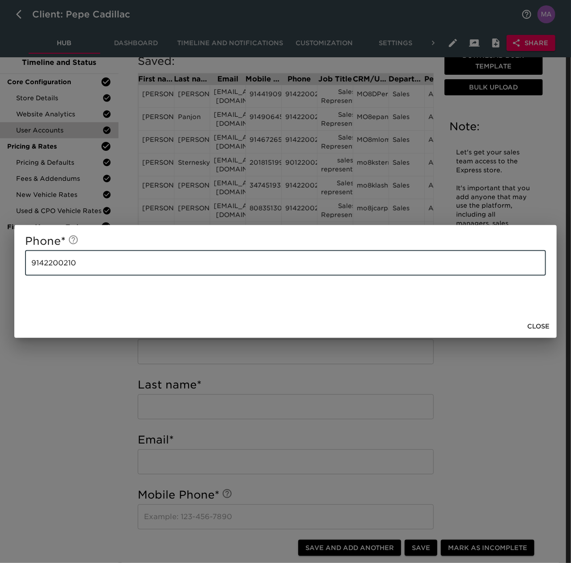
drag, startPoint x: 111, startPoint y: 268, endPoint x: -100, endPoint y: 251, distance: 211.5
click at [0, 251] on html "Client: Pepe Cadillac Hub Dashboard Timeline and Notifications Customization Se…" at bounding box center [285, 562] width 571 height 1245
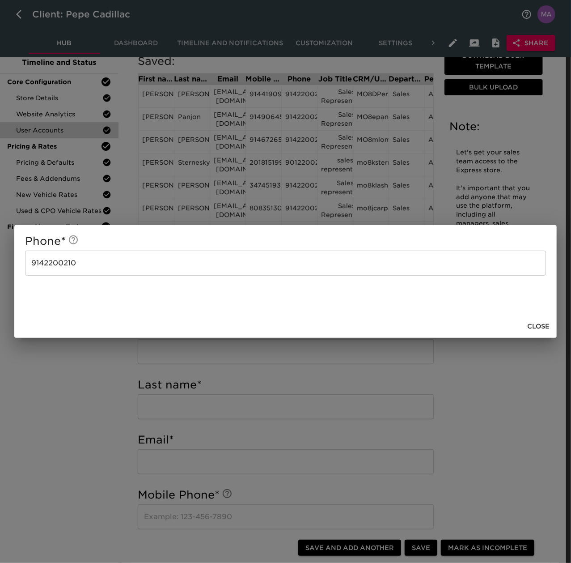
drag, startPoint x: 527, startPoint y: 337, endPoint x: 527, endPoint y: 327, distance: 10.3
click at [527, 337] on div "Close" at bounding box center [285, 327] width 543 height 24
click at [528, 323] on span "Close" at bounding box center [538, 326] width 22 height 11
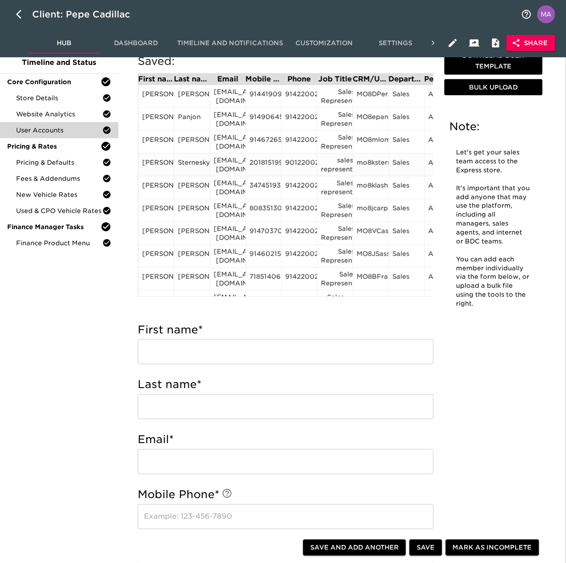
click at [309, 163] on div "9012200209" at bounding box center [299, 164] width 28 height 13
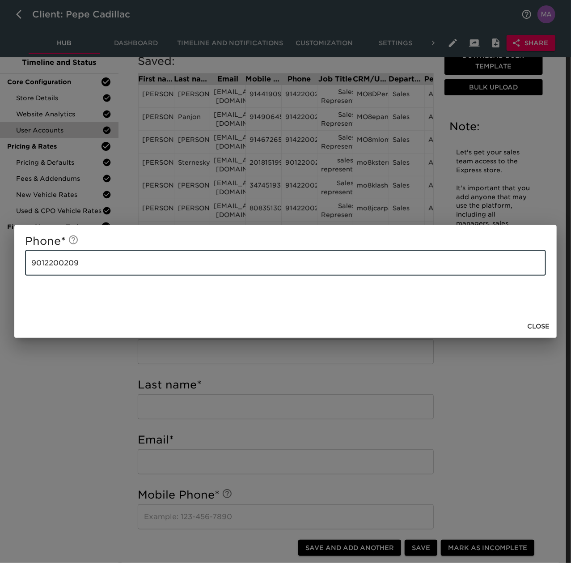
drag, startPoint x: 106, startPoint y: 256, endPoint x: -71, endPoint y: 254, distance: 176.3
click at [0, 254] on html "Client: Pepe Cadillac Hub Dashboard Timeline and Notifications Customization Se…" at bounding box center [285, 562] width 571 height 1245
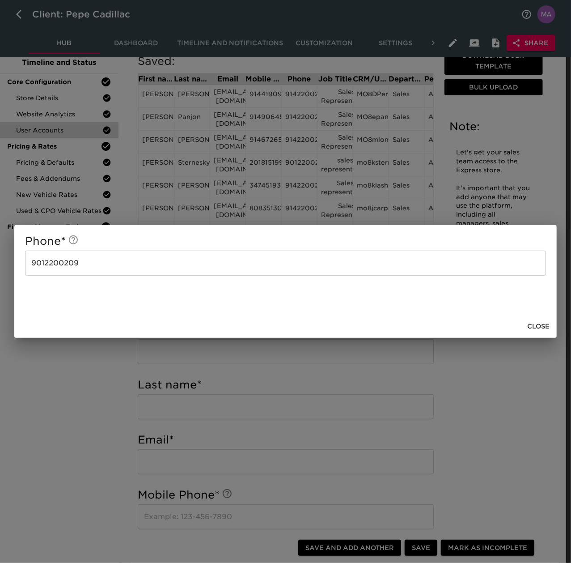
click at [540, 321] on span "Close" at bounding box center [538, 326] width 22 height 11
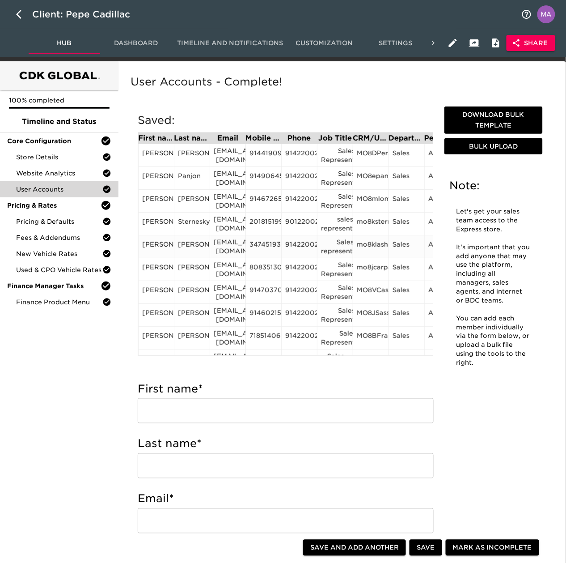
scroll to position [0, 0]
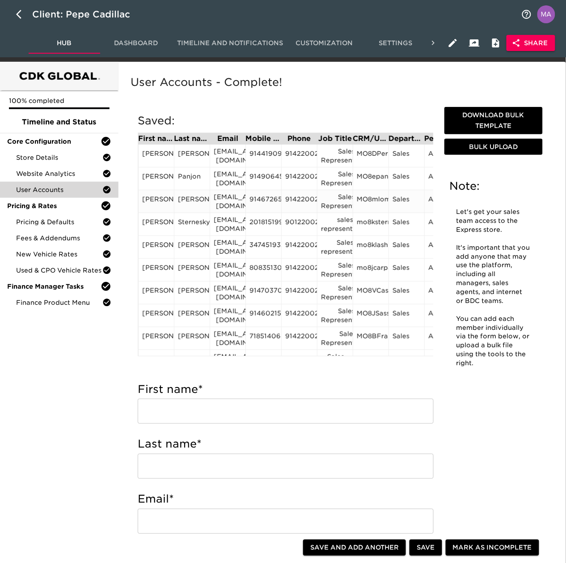
click at [299, 203] on div "9142200233" at bounding box center [299, 201] width 28 height 13
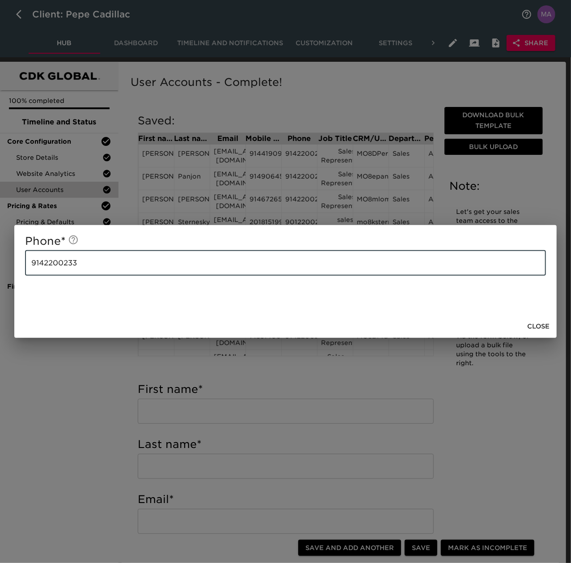
drag, startPoint x: 128, startPoint y: 260, endPoint x: -79, endPoint y: 260, distance: 206.7
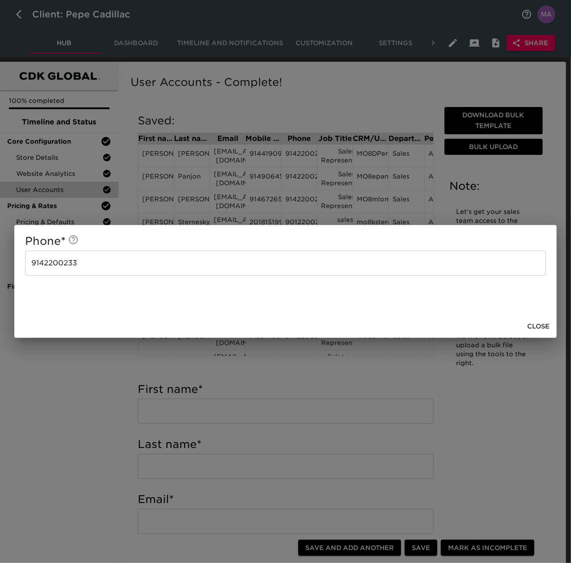
click at [543, 324] on span "Close" at bounding box center [538, 326] width 22 height 11
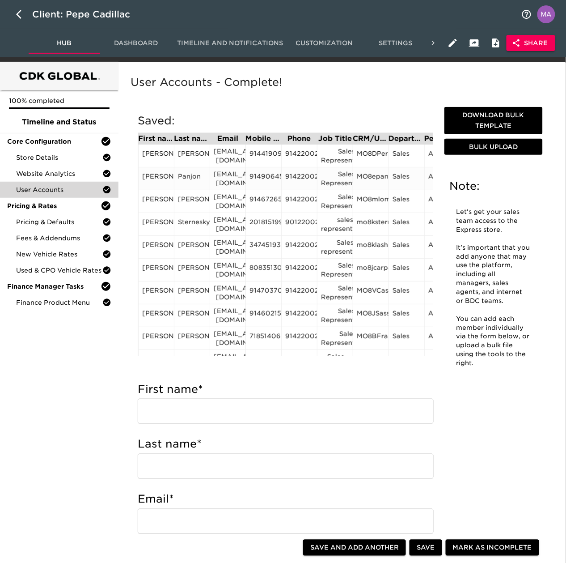
click at [301, 178] on div "9142200227" at bounding box center [299, 178] width 28 height 13
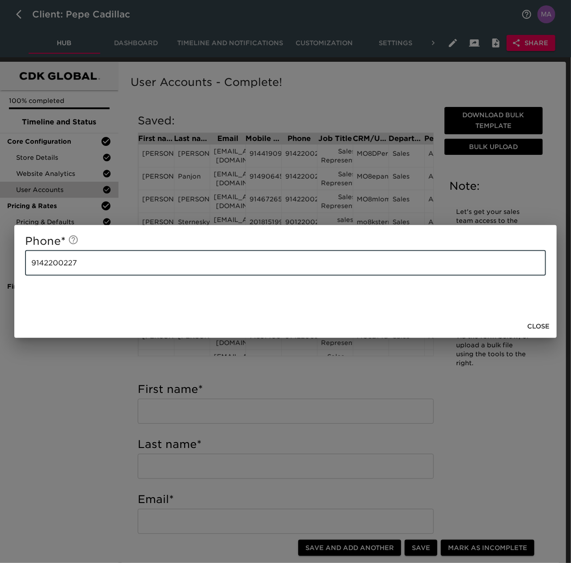
drag, startPoint x: 113, startPoint y: 263, endPoint x: -37, endPoint y: 251, distance: 149.9
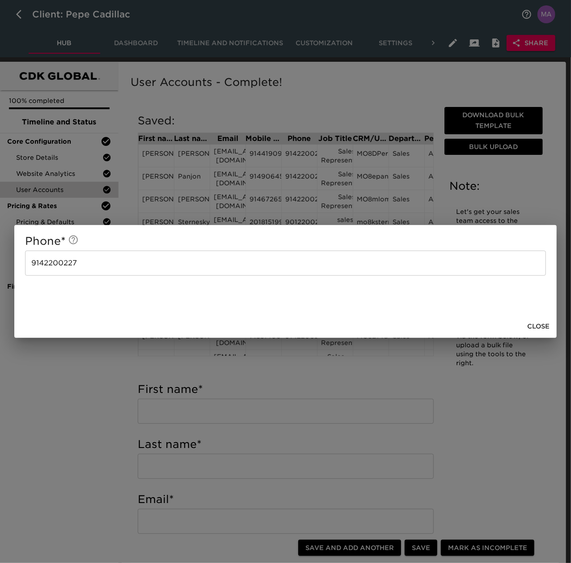
click at [536, 321] on span "Close" at bounding box center [538, 326] width 22 height 11
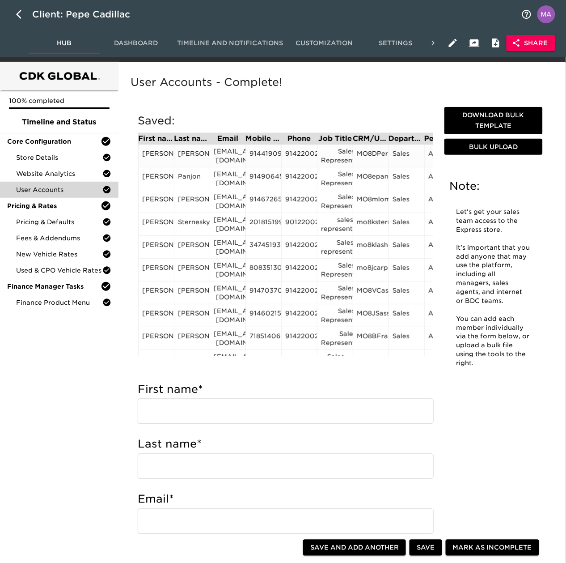
click at [300, 157] on div "9142200202" at bounding box center [299, 155] width 28 height 13
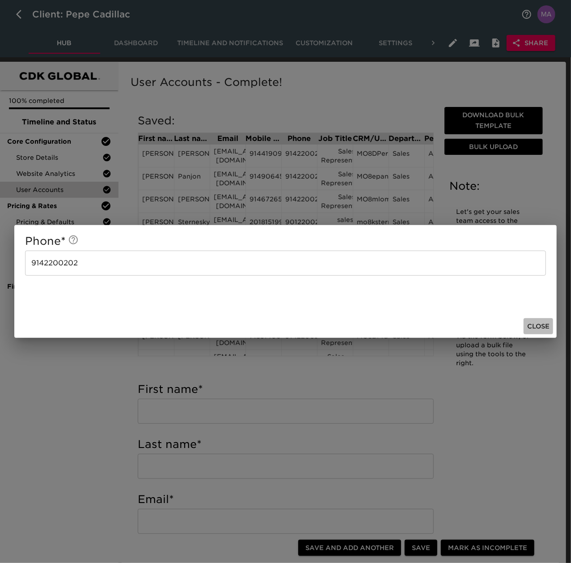
click at [534, 327] on span "Close" at bounding box center [538, 326] width 22 height 11
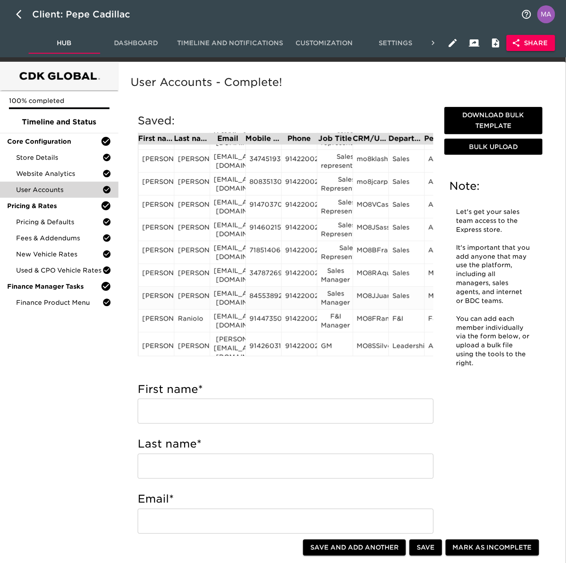
scroll to position [86, 0]
click at [367, 341] on div "MO8SSilver" at bounding box center [371, 347] width 28 height 13
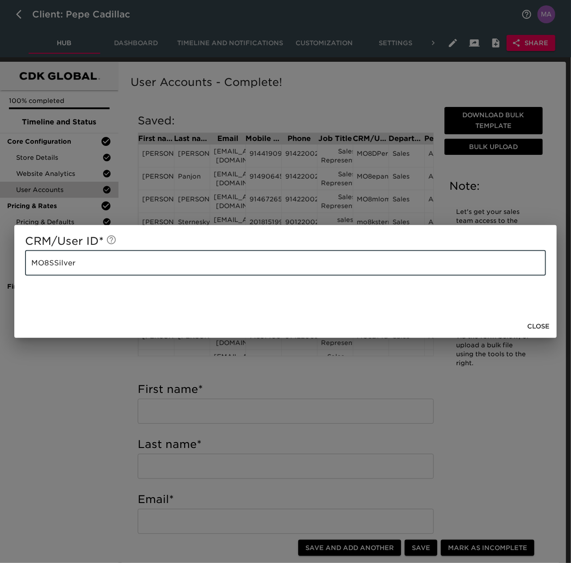
drag, startPoint x: 305, startPoint y: 264, endPoint x: -117, endPoint y: 264, distance: 421.9
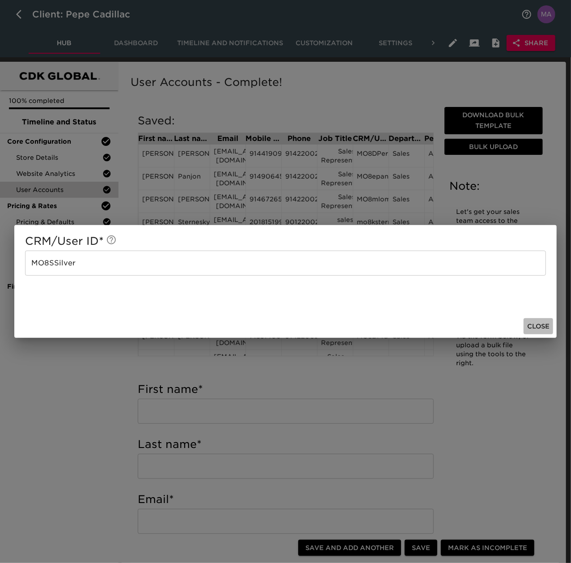
click at [546, 327] on span "Close" at bounding box center [538, 326] width 22 height 11
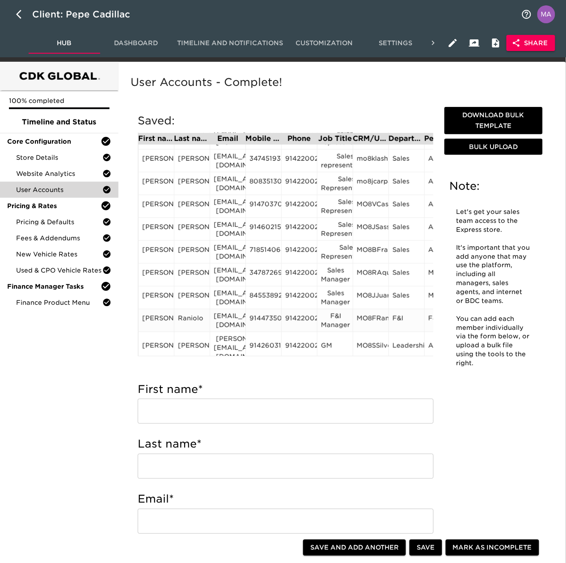
click at [361, 314] on div "MO8FRaniol" at bounding box center [371, 320] width 28 height 13
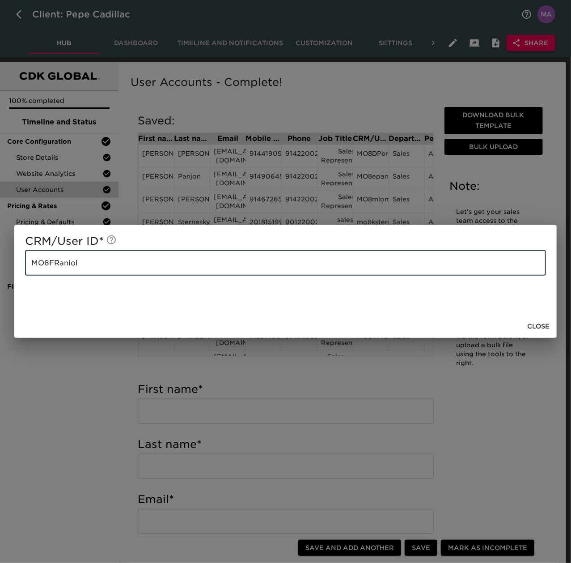
drag, startPoint x: 233, startPoint y: 262, endPoint x: -123, endPoint y: 265, distance: 355.7
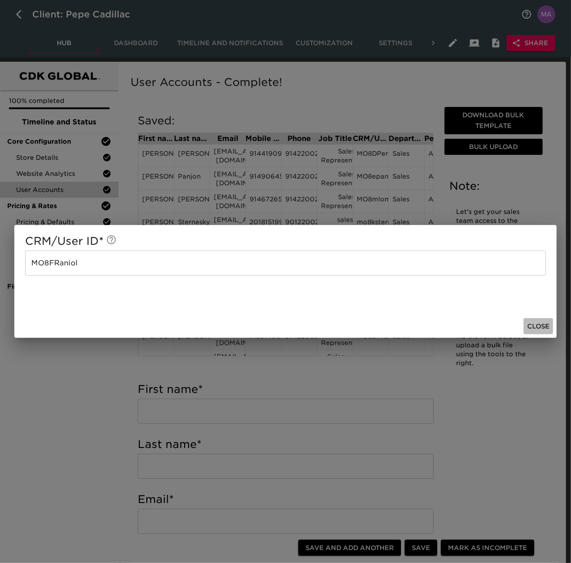
click at [536, 321] on span "Close" at bounding box center [538, 326] width 22 height 11
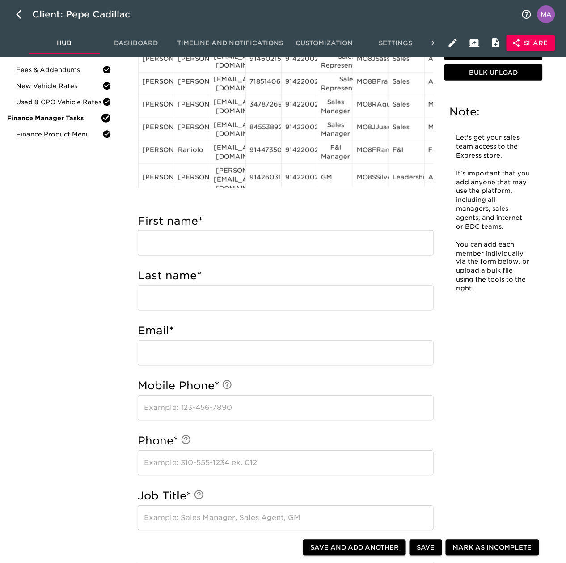
scroll to position [119, 0]
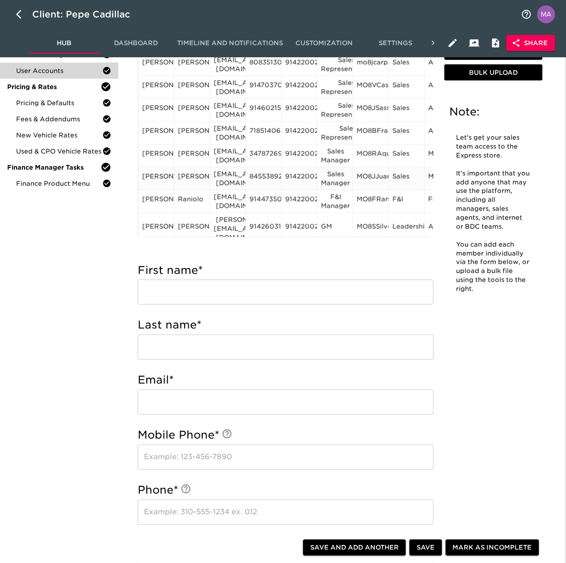
click at [383, 178] on div "MO8JJuarez" at bounding box center [371, 178] width 28 height 13
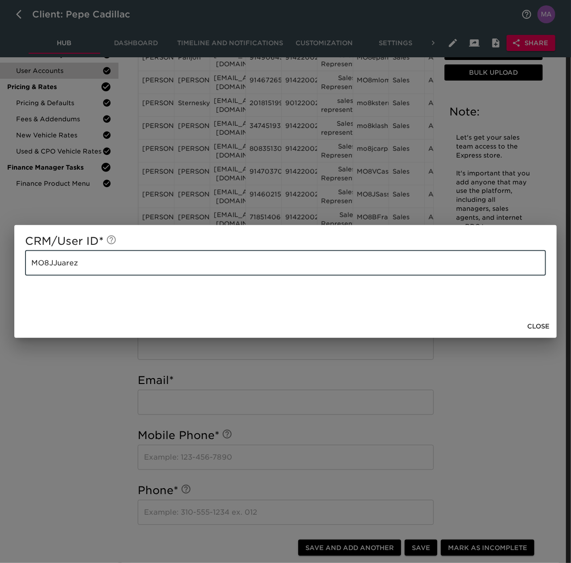
drag, startPoint x: 239, startPoint y: 260, endPoint x: 14, endPoint y: 251, distance: 224.8
click at [14, 251] on div "CRM/User ID * MO8JJuarez ​" at bounding box center [285, 269] width 543 height 89
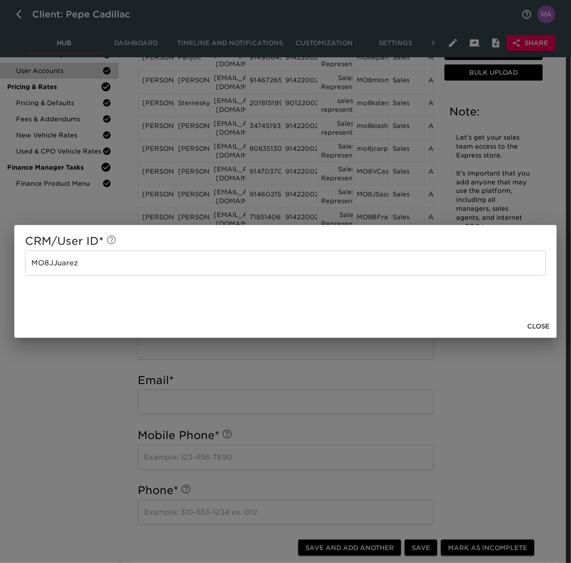
click at [544, 319] on button "Close" at bounding box center [539, 326] width 30 height 17
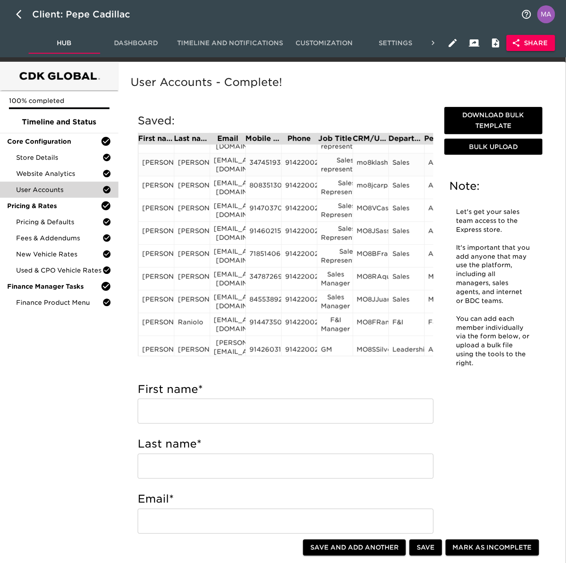
scroll to position [86, 0]
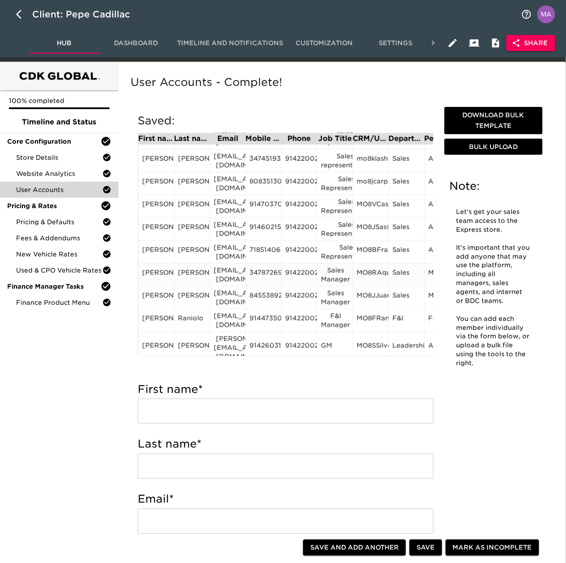
click at [366, 275] on div "MO8RAquino" at bounding box center [371, 274] width 28 height 13
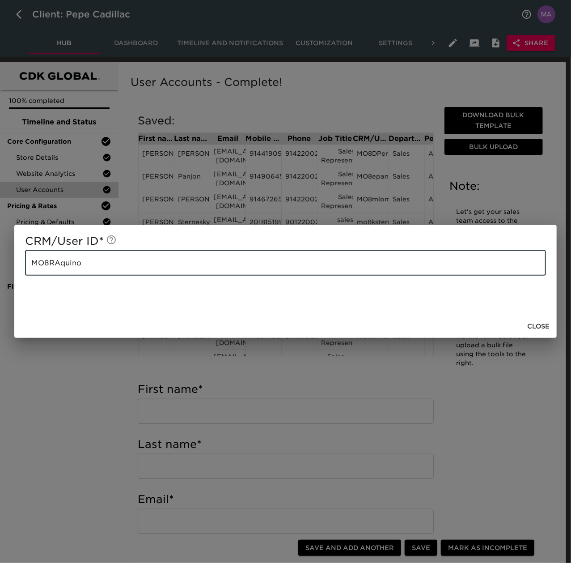
drag, startPoint x: 344, startPoint y: 259, endPoint x: 26, endPoint y: 256, distance: 319.0
click at [26, 256] on input "MO8RAquino" at bounding box center [285, 263] width 521 height 25
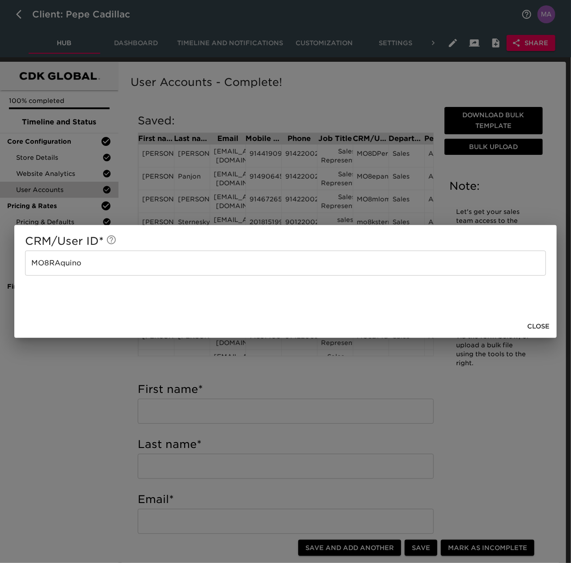
click at [542, 326] on span "Close" at bounding box center [538, 326] width 22 height 11
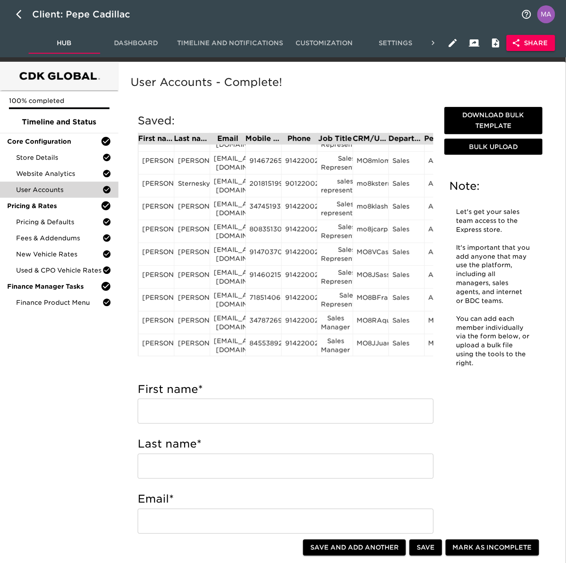
scroll to position [60, 0]
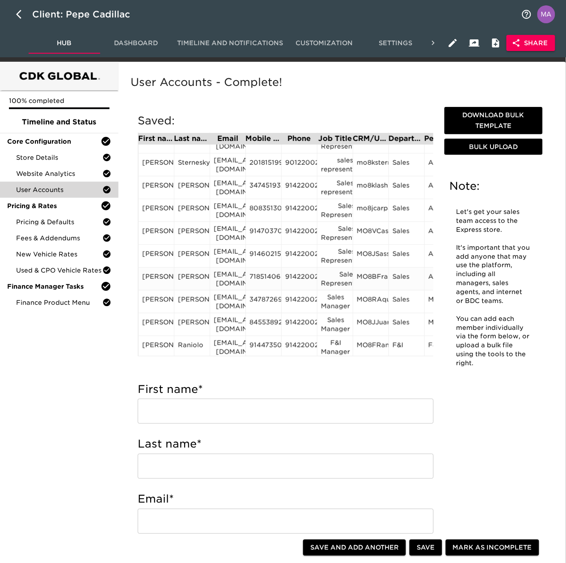
click at [365, 277] on div "MO8BFranco" at bounding box center [371, 278] width 28 height 13
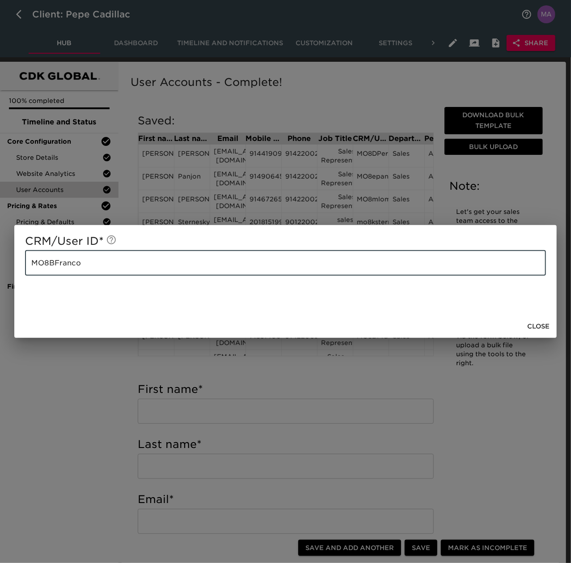
drag, startPoint x: 191, startPoint y: 263, endPoint x: 2, endPoint y: 255, distance: 189.9
click at [2, 255] on div "CRM/User ID * MO8BFranco ​ Close" at bounding box center [285, 281] width 571 height 563
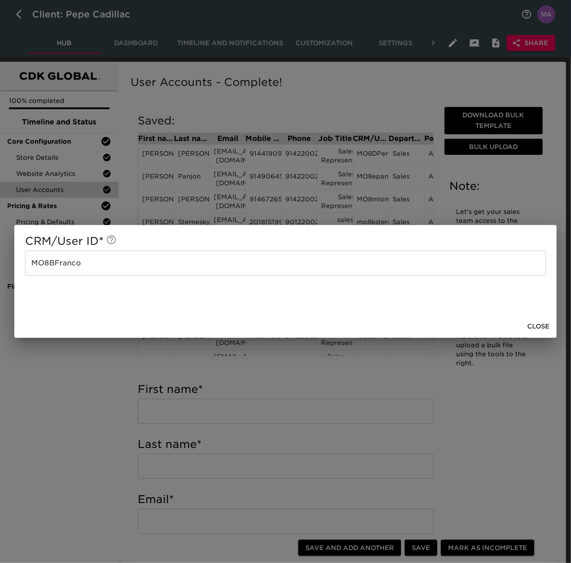
click at [536, 323] on span "Close" at bounding box center [538, 326] width 22 height 11
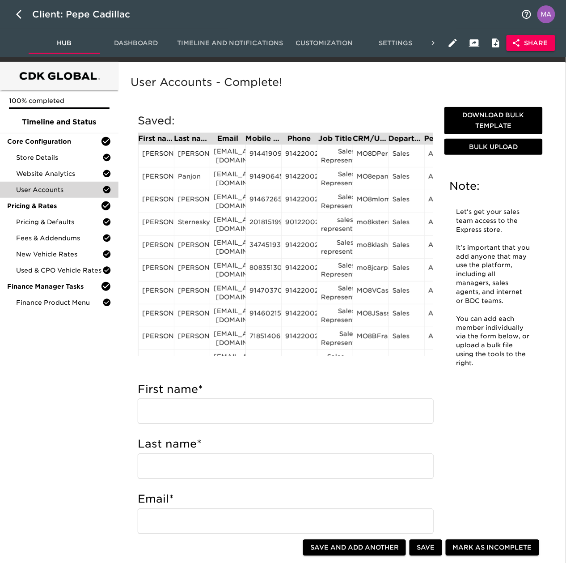
scroll to position [86, 0]
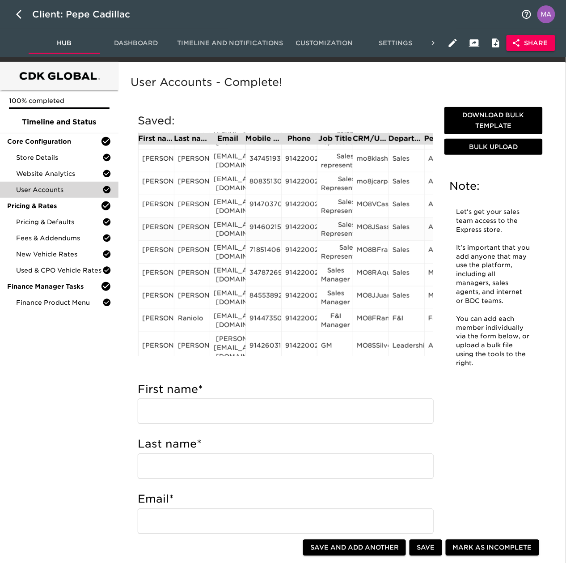
click at [374, 234] on div "MO8JSasso" at bounding box center [371, 228] width 28 height 13
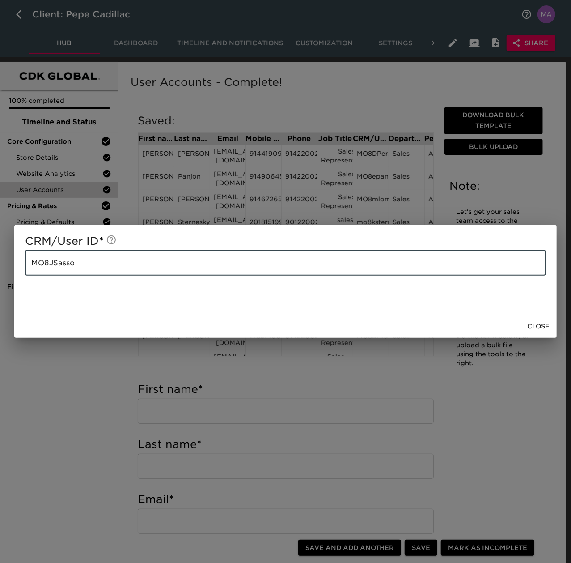
drag, startPoint x: 183, startPoint y: 259, endPoint x: -43, endPoint y: 276, distance: 226.6
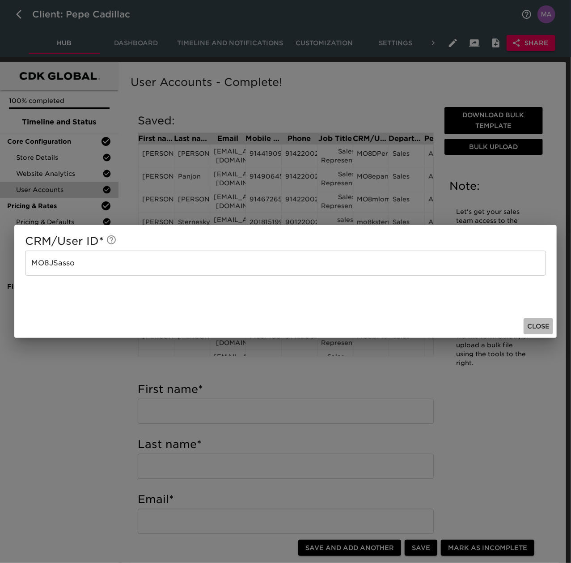
click at [544, 326] on span "Close" at bounding box center [538, 326] width 22 height 11
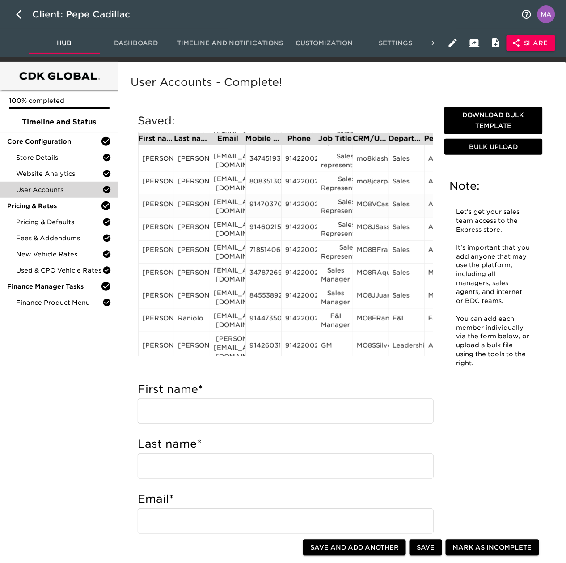
click at [370, 203] on div "MO8VCastil" at bounding box center [371, 206] width 28 height 13
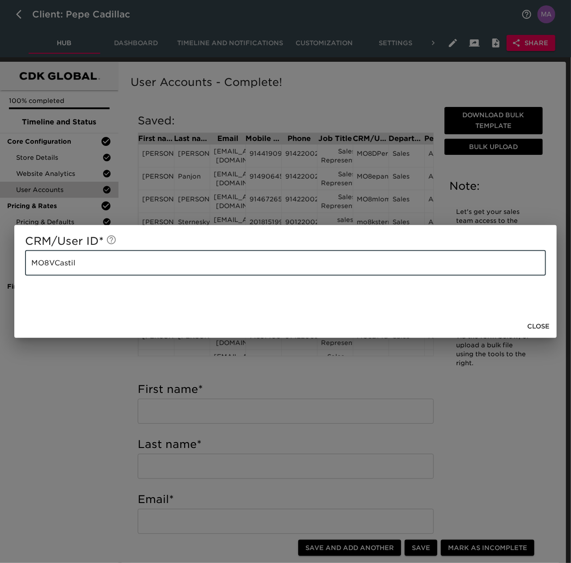
drag, startPoint x: 123, startPoint y: 263, endPoint x: -55, endPoint y: 238, distance: 178.9
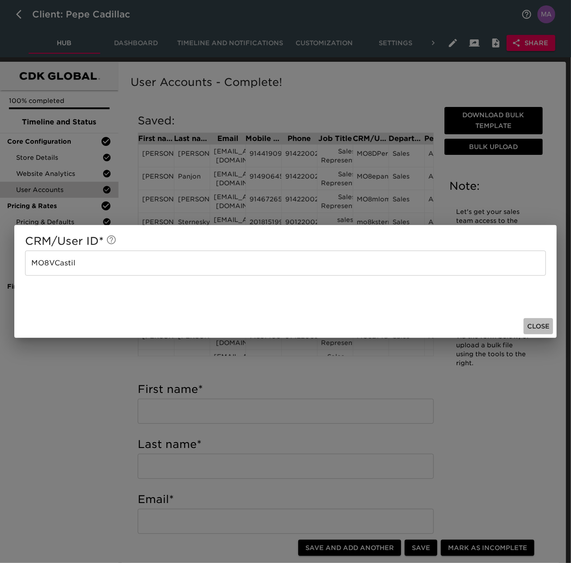
drag, startPoint x: 536, startPoint y: 326, endPoint x: 519, endPoint y: 320, distance: 17.1
click at [536, 326] on span "Close" at bounding box center [538, 326] width 22 height 11
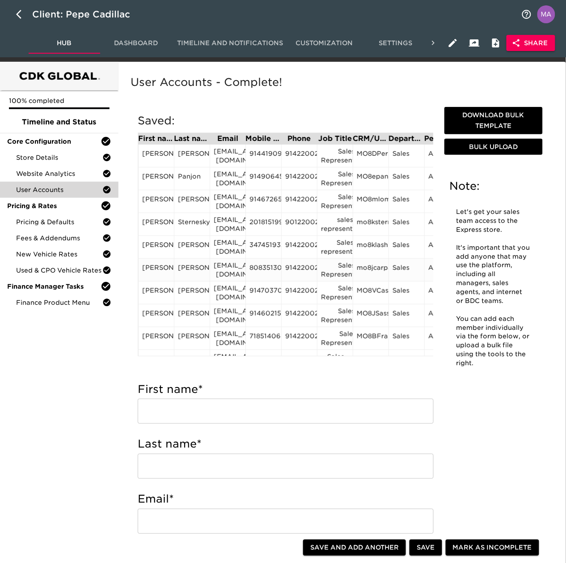
click at [365, 267] on div "mo8jcarpan" at bounding box center [371, 269] width 28 height 13
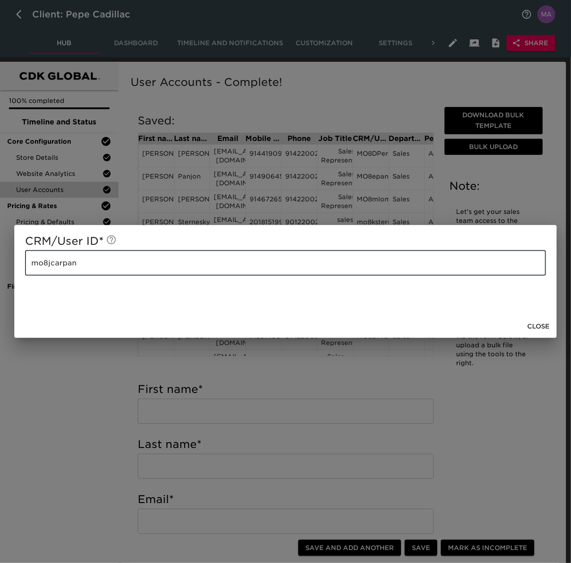
drag, startPoint x: 327, startPoint y: 262, endPoint x: -5, endPoint y: 259, distance: 332.4
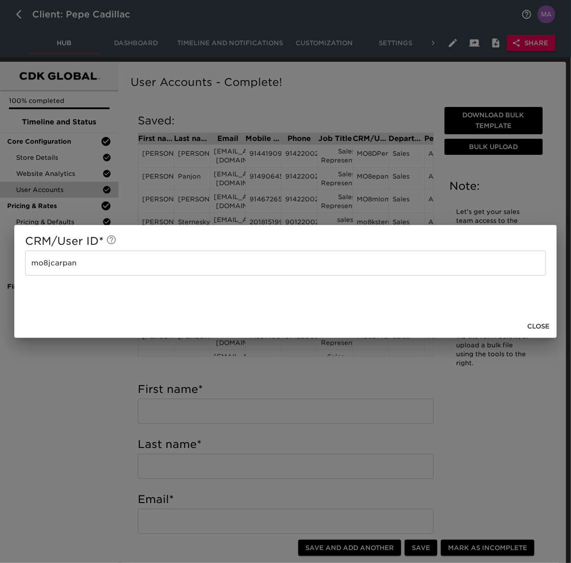
click at [539, 324] on span "Close" at bounding box center [538, 326] width 22 height 11
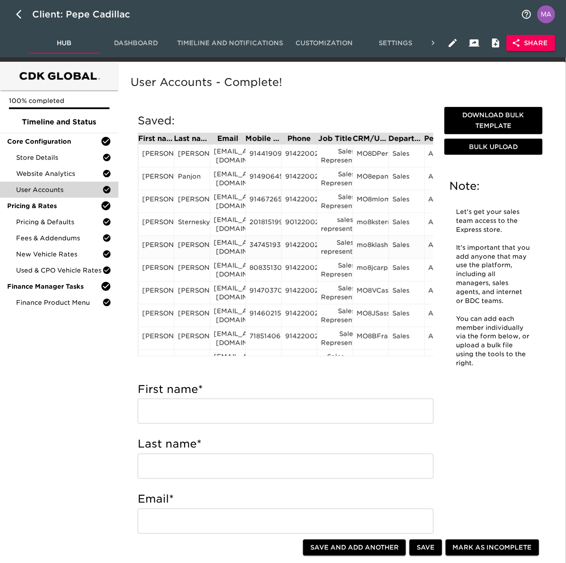
click at [373, 244] on div "mo8klashle" at bounding box center [371, 246] width 28 height 13
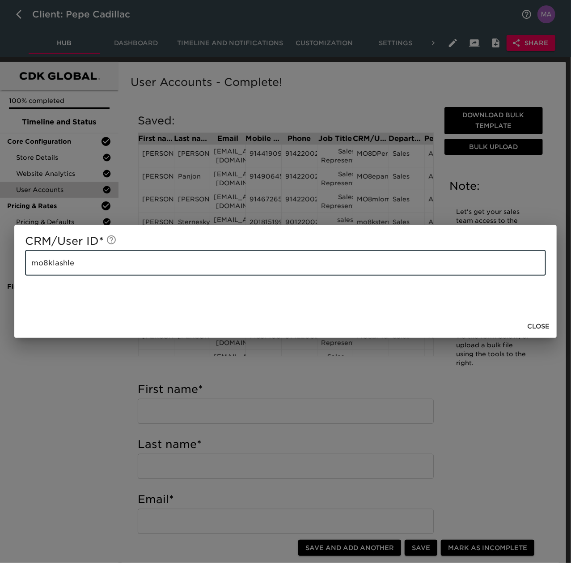
drag, startPoint x: 231, startPoint y: 264, endPoint x: -41, endPoint y: 259, distance: 272.0
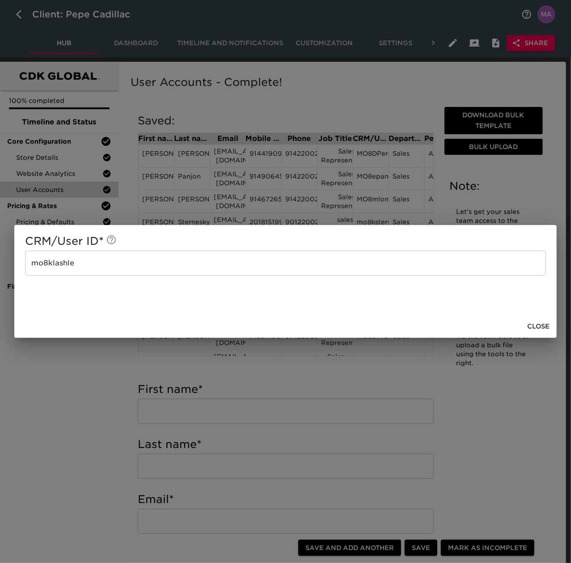
click at [542, 321] on span "Close" at bounding box center [538, 326] width 22 height 11
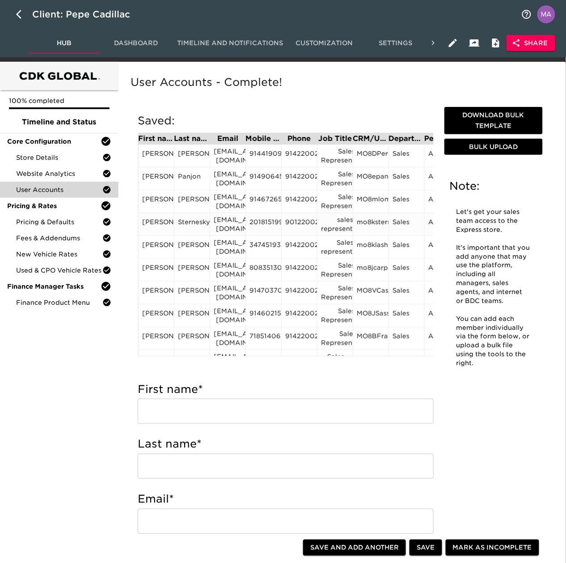
click at [358, 222] on div "mo8ksterne" at bounding box center [371, 223] width 28 height 13
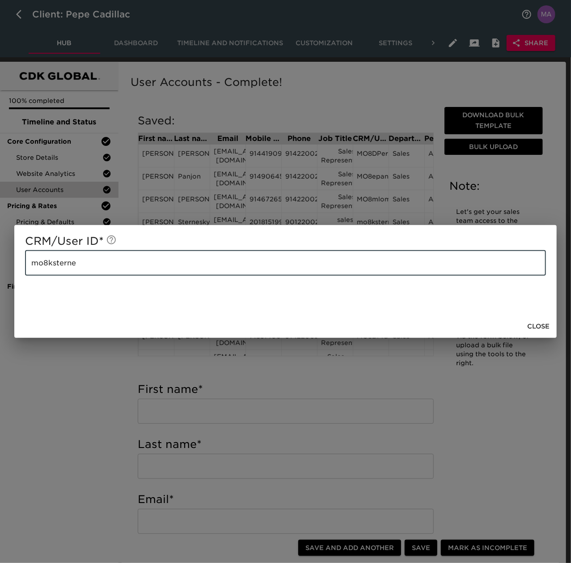
drag, startPoint x: 126, startPoint y: 259, endPoint x: -105, endPoint y: 262, distance: 231.3
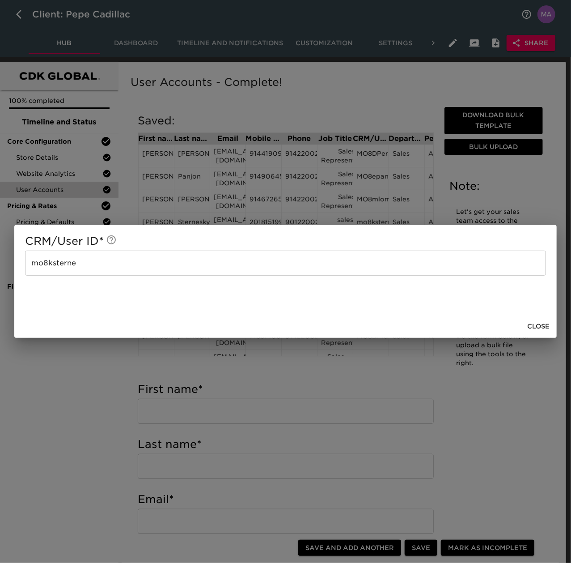
click at [531, 321] on span "Close" at bounding box center [538, 326] width 22 height 11
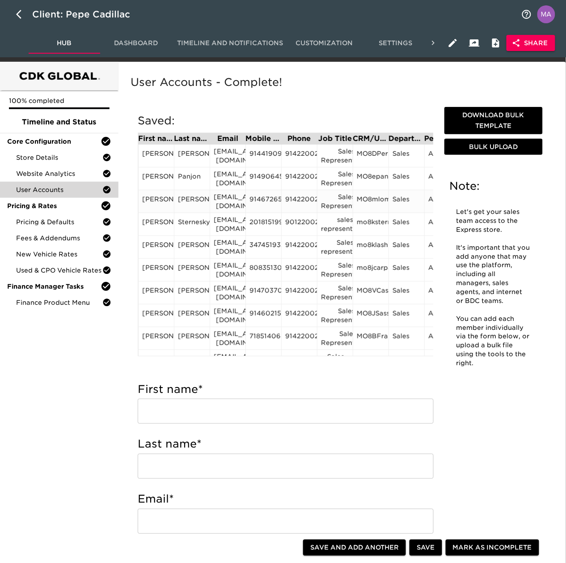
click at [369, 203] on div "MO8mlombar" at bounding box center [371, 201] width 28 height 13
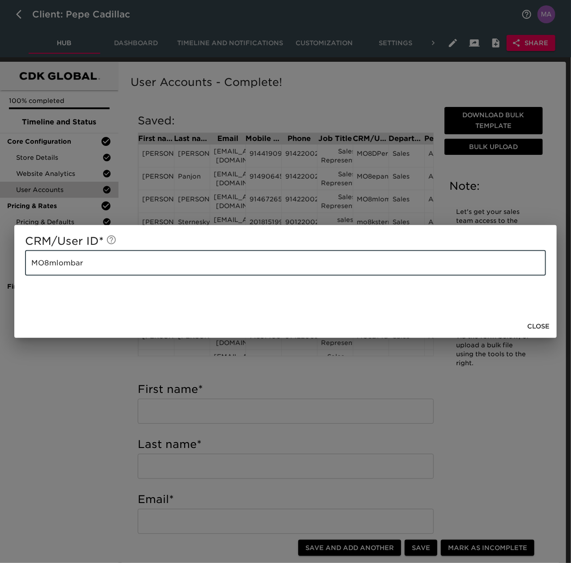
drag, startPoint x: 154, startPoint y: 259, endPoint x: -1, endPoint y: 255, distance: 154.8
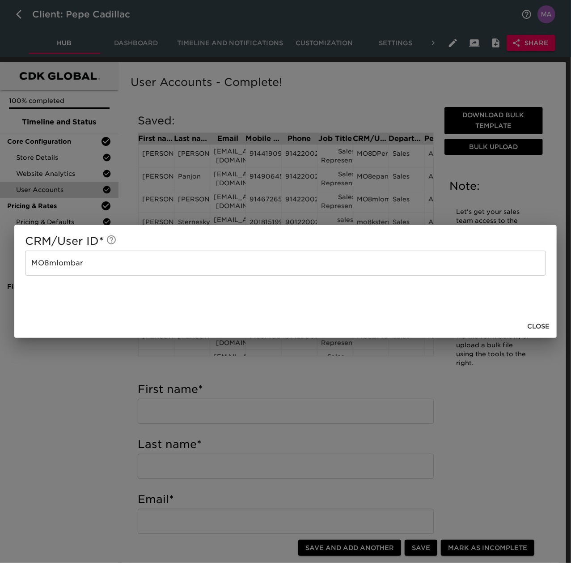
click at [543, 321] on span "Close" at bounding box center [538, 326] width 22 height 11
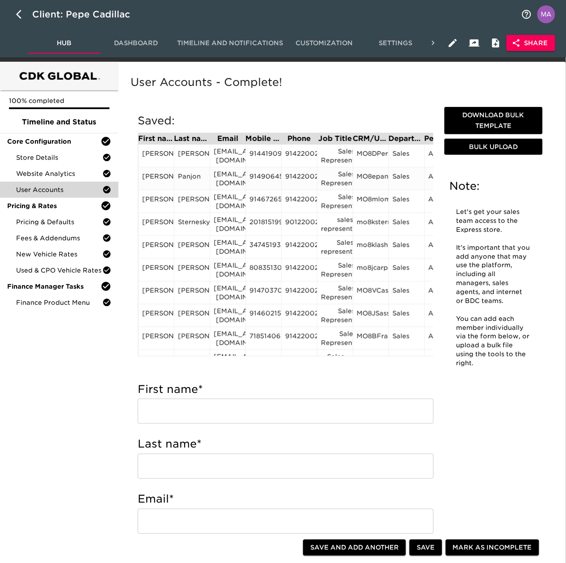
click at [376, 173] on div "MO8epanjon" at bounding box center [371, 178] width 28 height 13
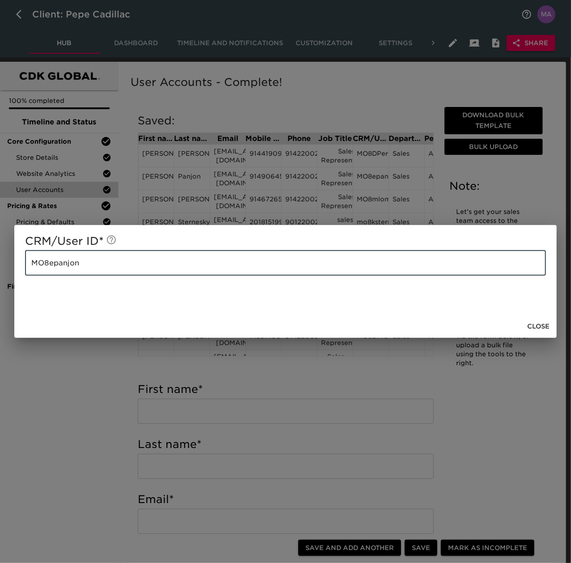
drag, startPoint x: 140, startPoint y: 265, endPoint x: -63, endPoint y: 247, distance: 203.0
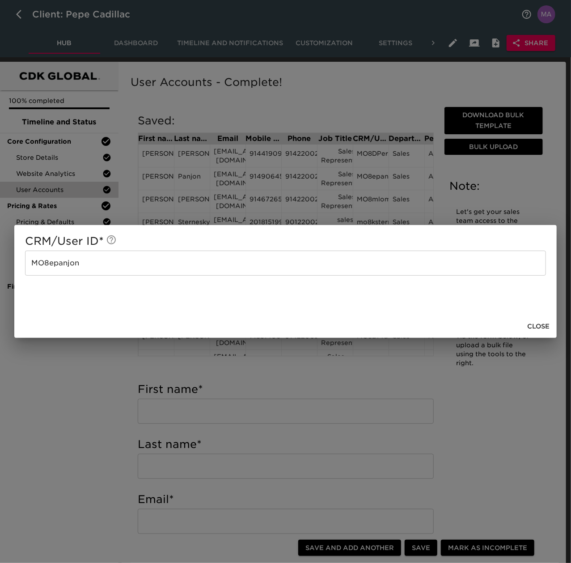
click at [532, 321] on span "Close" at bounding box center [538, 326] width 22 height 11
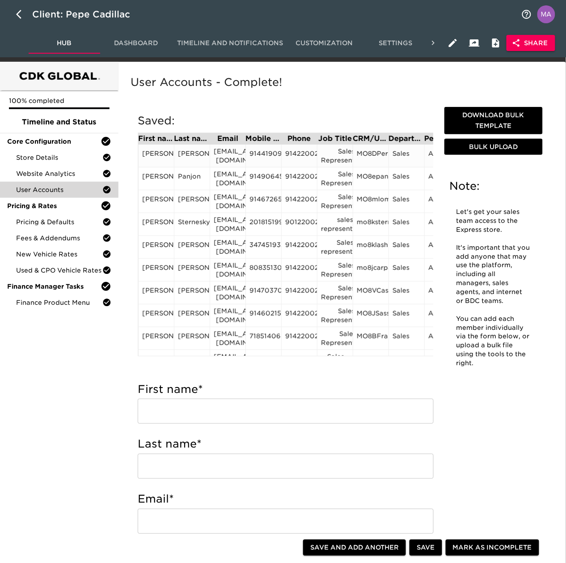
click at [373, 153] on div "MO8DPersau" at bounding box center [371, 155] width 28 height 13
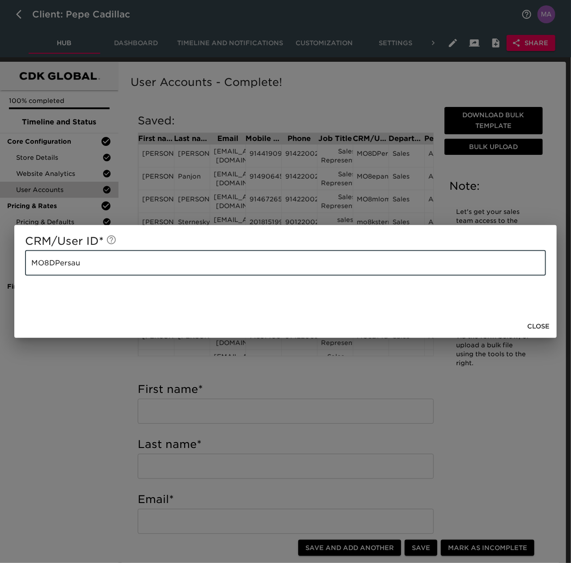
drag, startPoint x: 177, startPoint y: 253, endPoint x: -62, endPoint y: 262, distance: 239.5
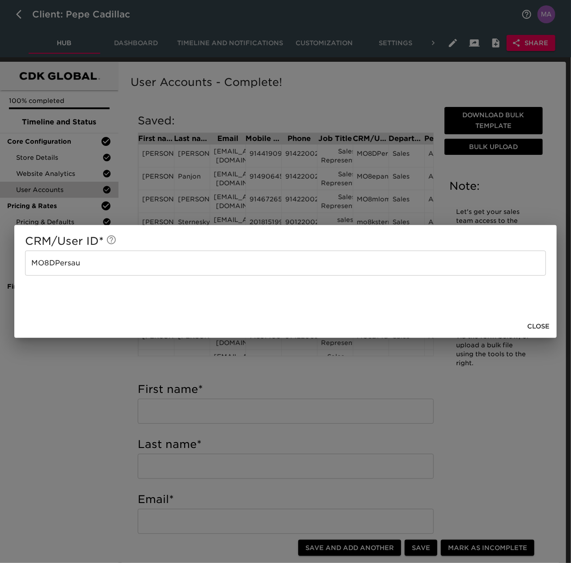
click at [532, 321] on span "Close" at bounding box center [538, 326] width 22 height 11
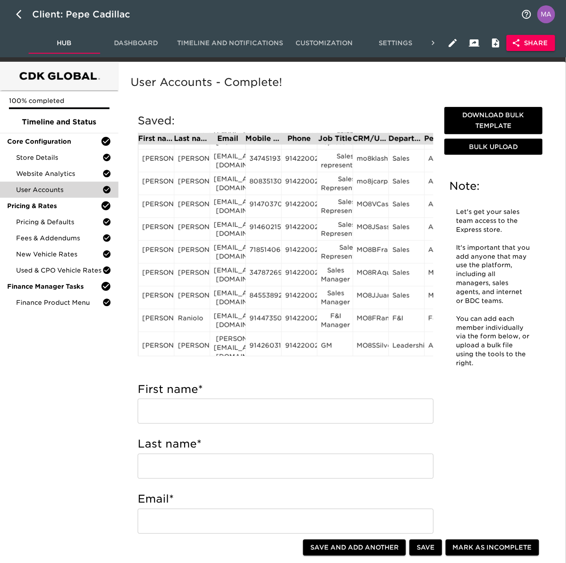
click at [401, 349] on div "Saved: First name Last name Email Mobile Phone Phone Job Title CRM/User ID Depa…" at bounding box center [286, 236] width 310 height 260
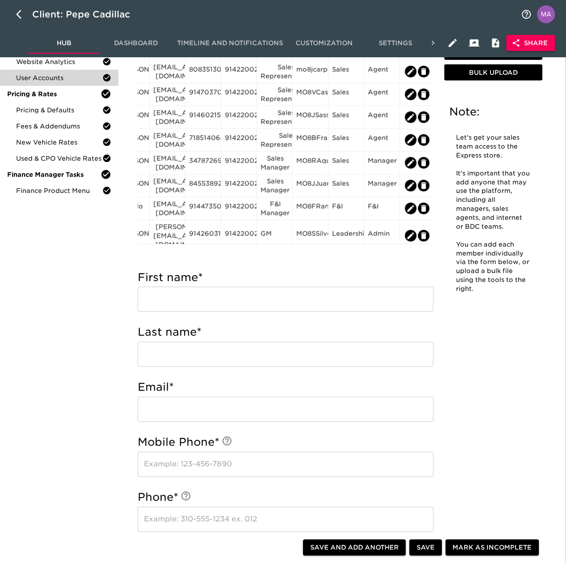
scroll to position [179, 0]
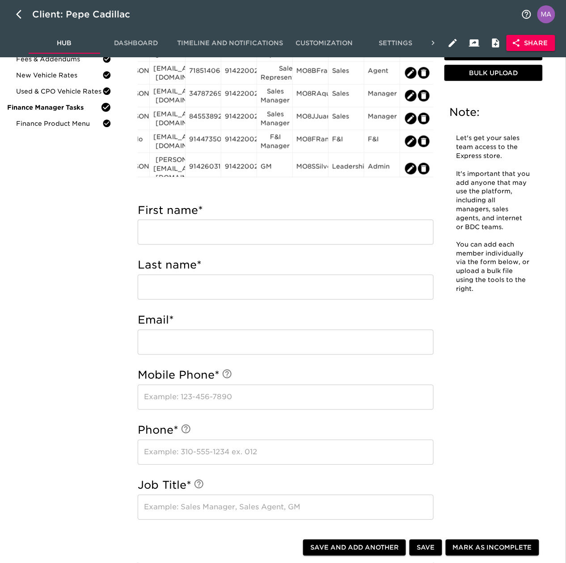
click at [45, 231] on div "100% completed Timeline and Status Core Configuration Store Details Website Ana…" at bounding box center [59, 460] width 119 height 1154
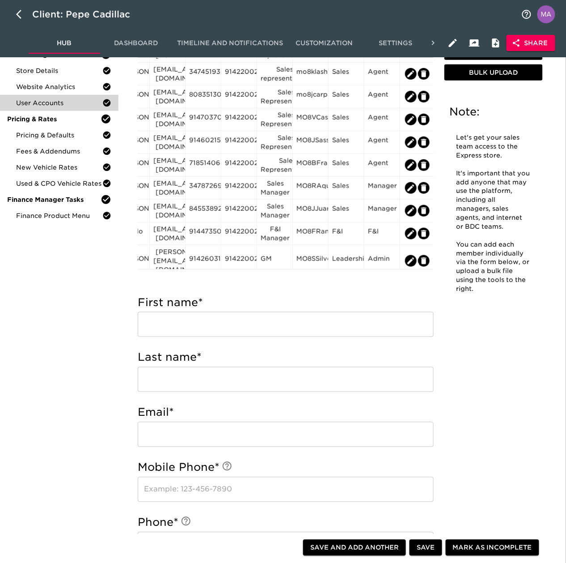
scroll to position [0, 0]
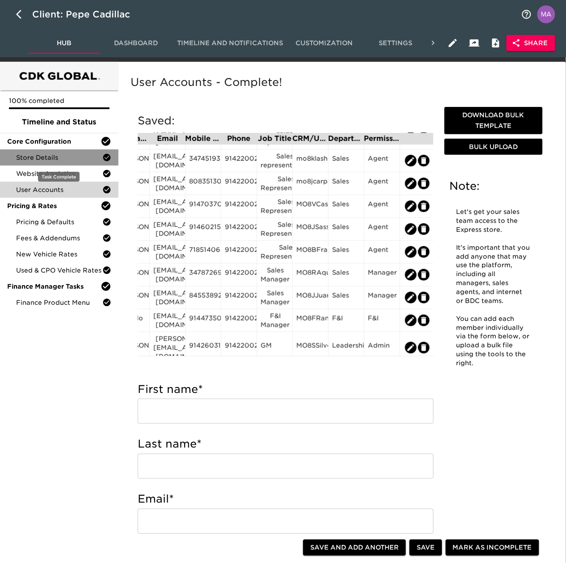
click at [66, 162] on div "Store Details" at bounding box center [59, 157] width 119 height 16
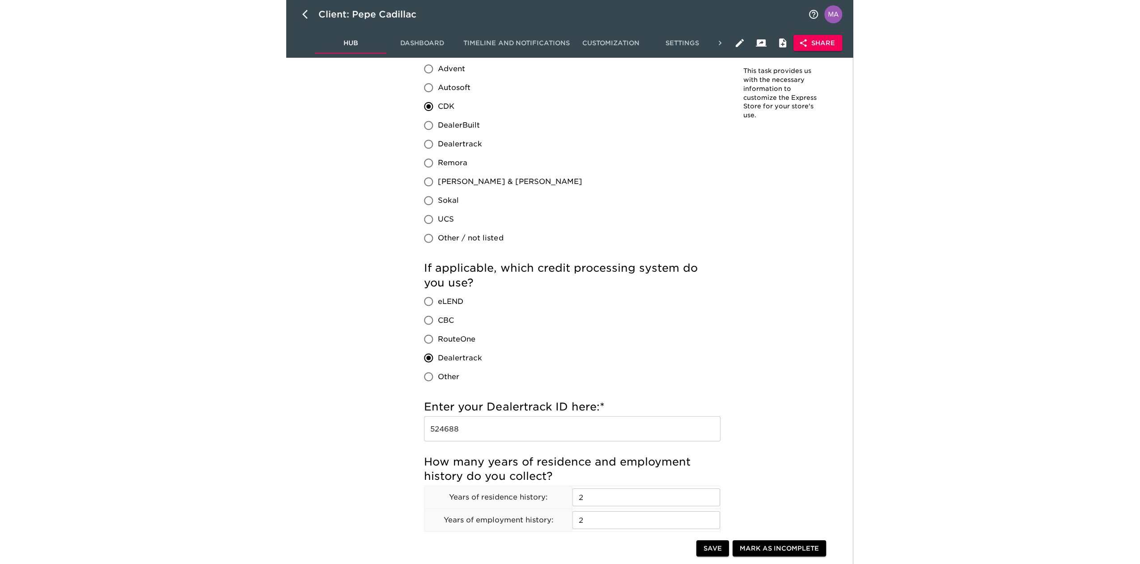
scroll to position [835, 0]
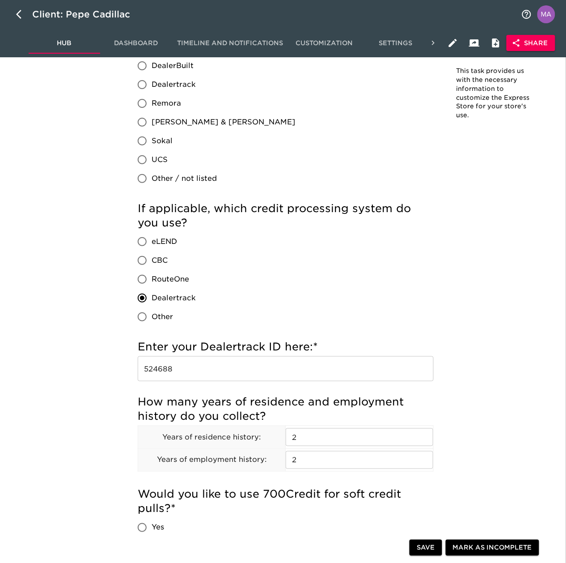
click at [190, 349] on input "524688" at bounding box center [286, 368] width 296 height 25
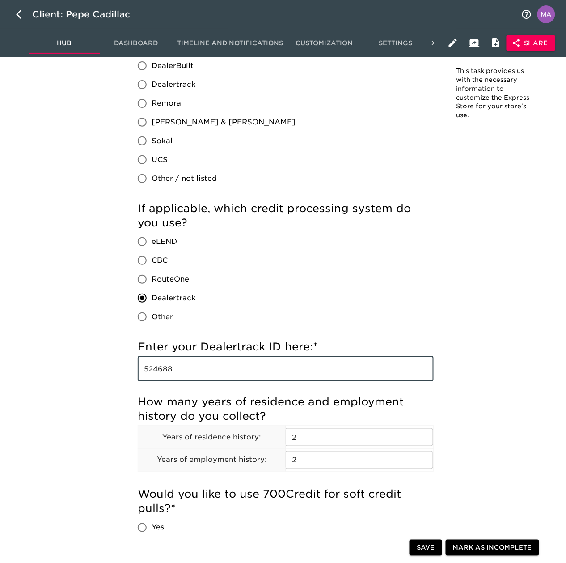
click at [190, 349] on input "524688" at bounding box center [286, 368] width 296 height 25
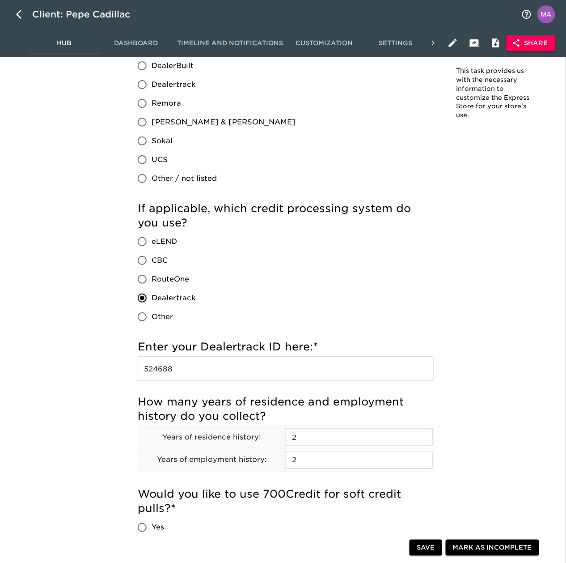
click at [104, 255] on div "100% completed Timeline and Status Core Configuration Store Details Website Ana…" at bounding box center [59, 430] width 119 height 2406
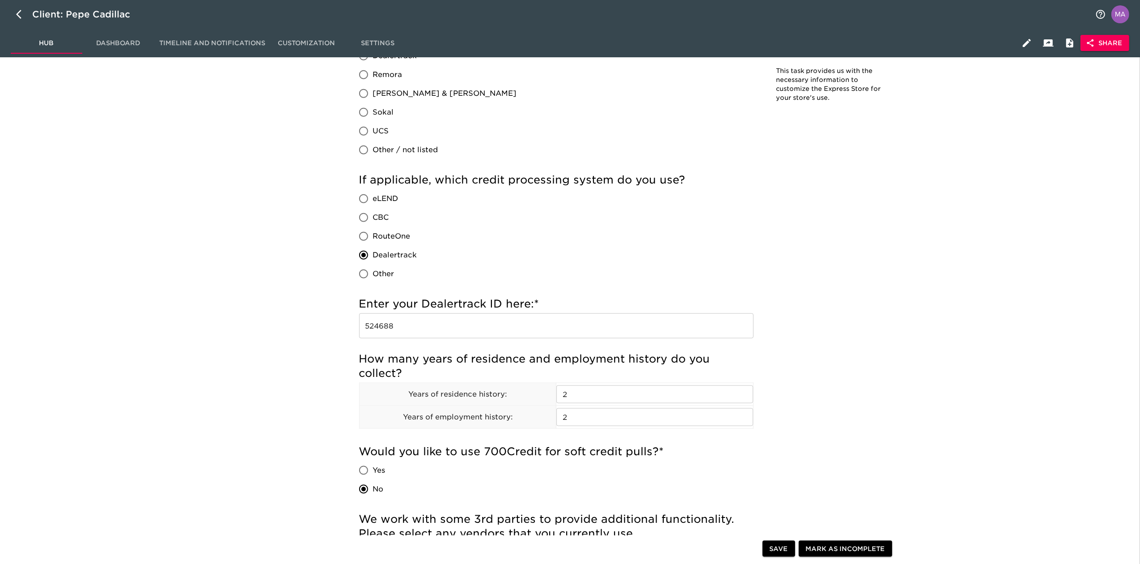
click at [217, 219] on div "Store Details - Complete! Note: This task provides us with the necessary inform…" at bounding box center [627, 369] width 1015 height 2275
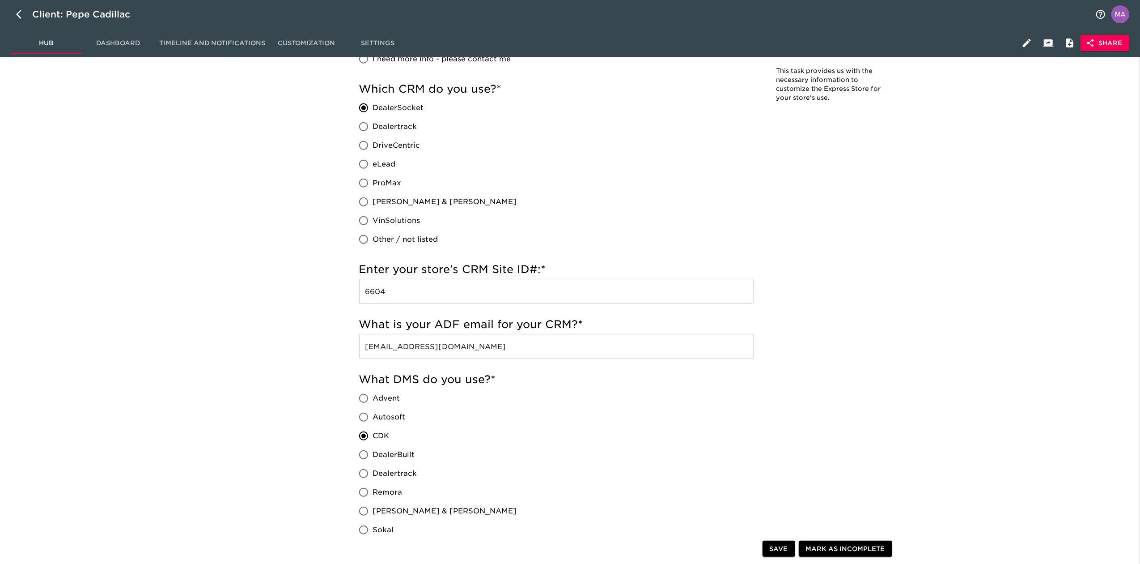
click at [13, 22] on div "Client: Pepe Cadillac" at bounding box center [570, 14] width 1140 height 29
click at [13, 18] on button "button" at bounding box center [21, 14] width 21 height 21
select select "10"
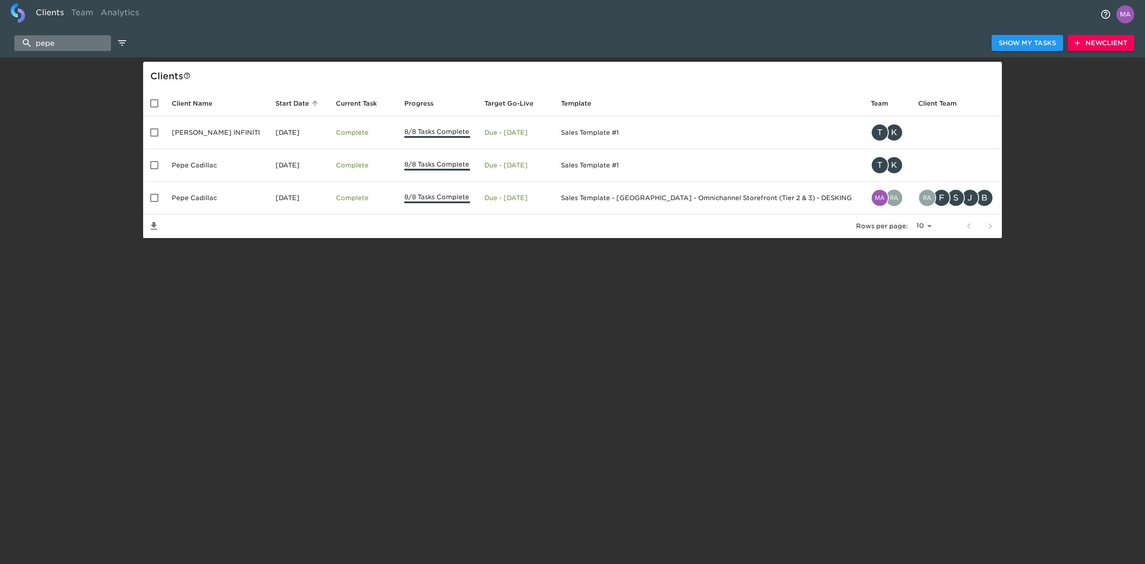
click at [62, 46] on input "pepe" at bounding box center [62, 43] width 97 height 16
click at [74, 38] on input "pepe" at bounding box center [62, 43] width 97 height 16
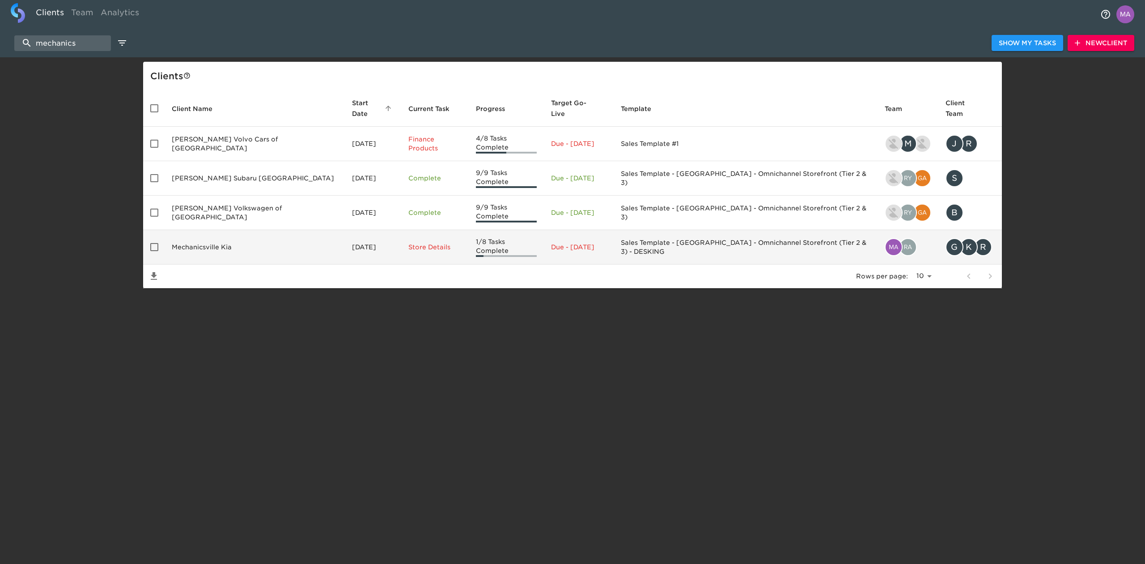
type input "mechanics"
click at [218, 230] on td "Mechanicsville Kia" at bounding box center [255, 247] width 180 height 34
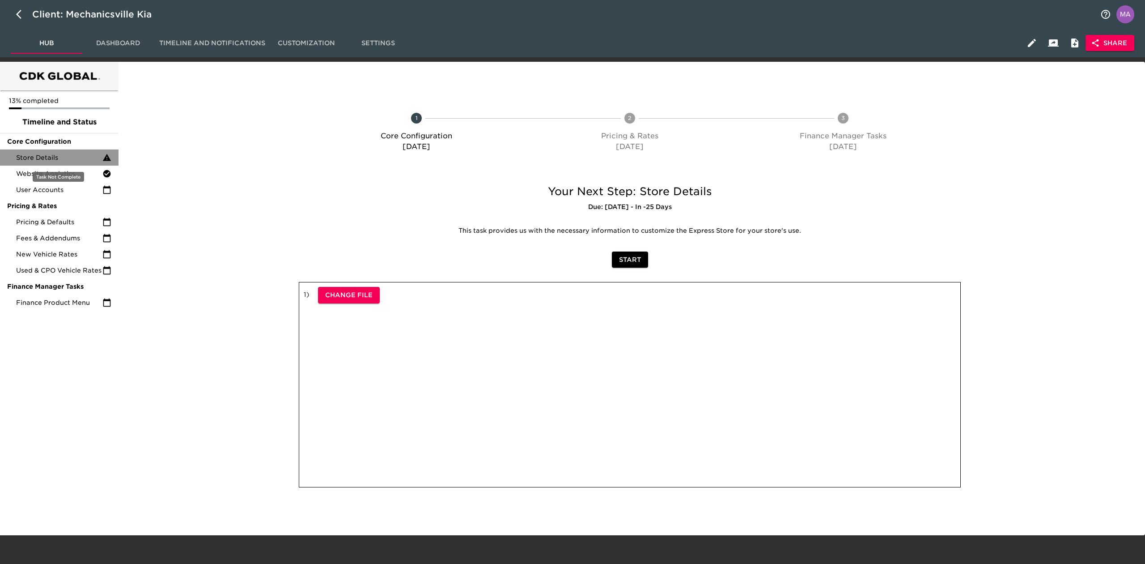
click at [72, 160] on span "Store Details" at bounding box center [59, 157] width 86 height 9
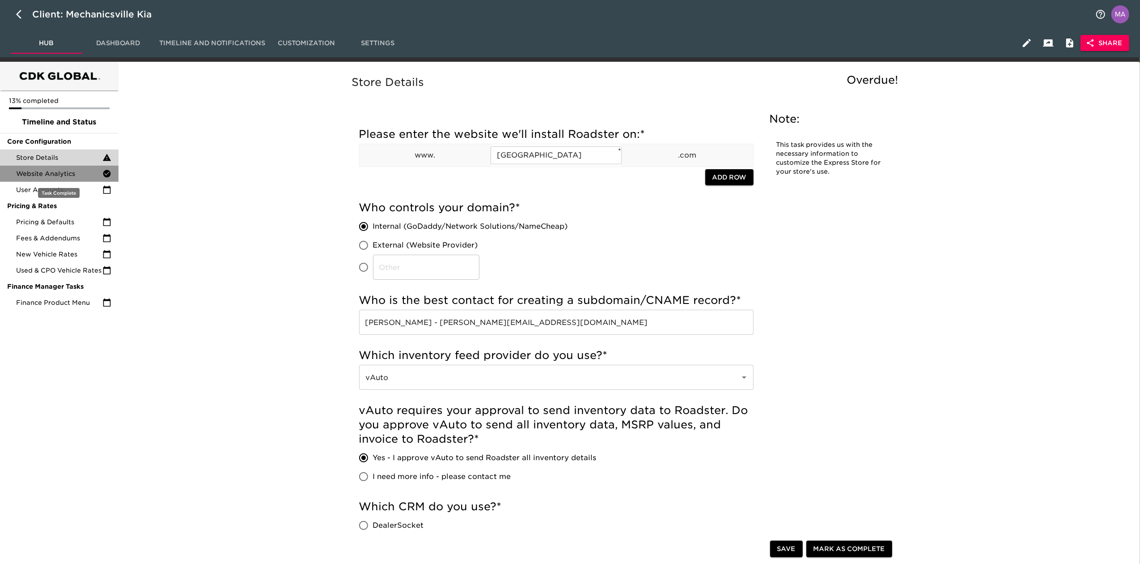
click at [76, 170] on span "Website Analytics" at bounding box center [59, 173] width 86 height 9
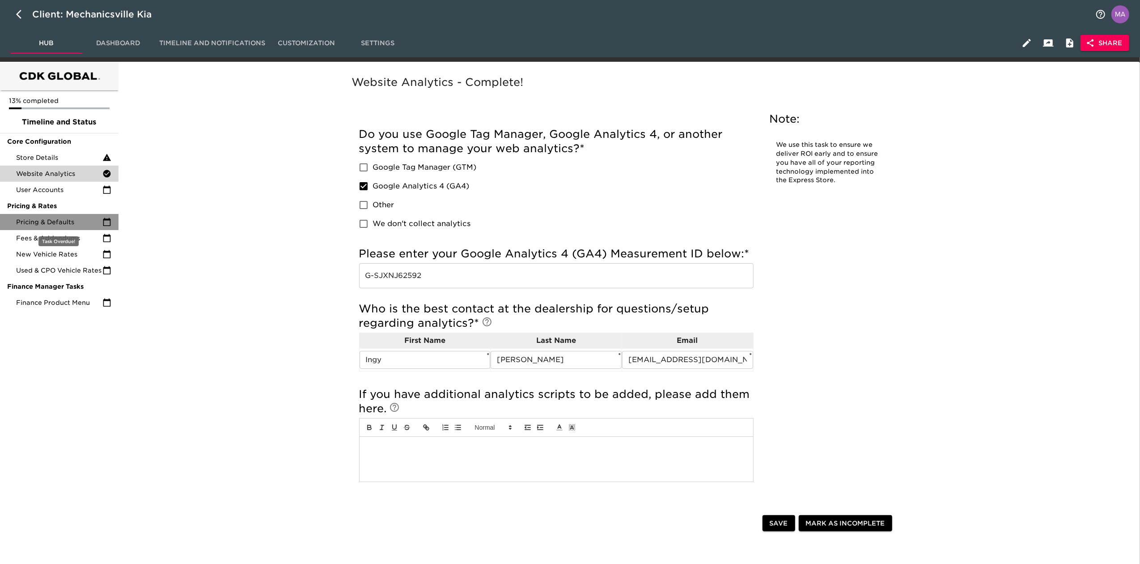
click at [76, 225] on span "Pricing & Defaults" at bounding box center [59, 221] width 86 height 9
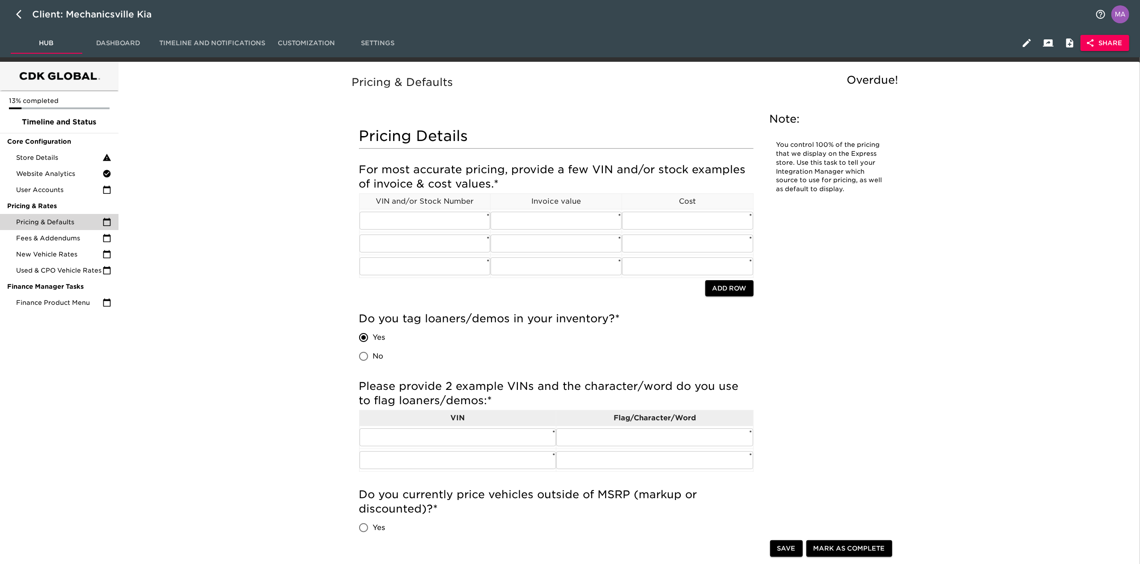
click at [758, 45] on span "Share" at bounding box center [1105, 43] width 34 height 11
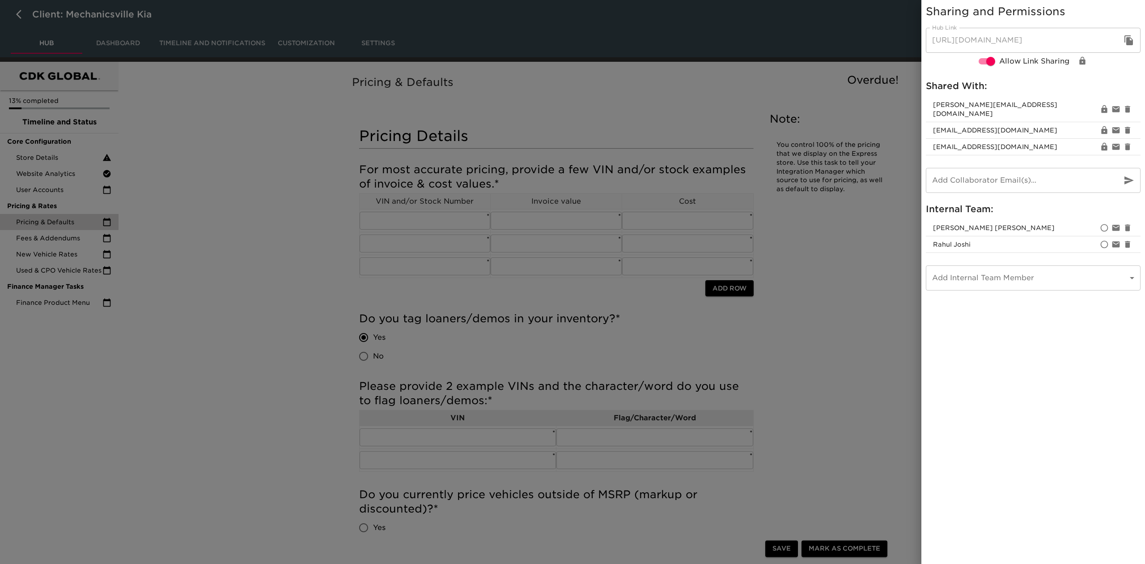
click at [298, 278] on div at bounding box center [572, 282] width 1145 height 564
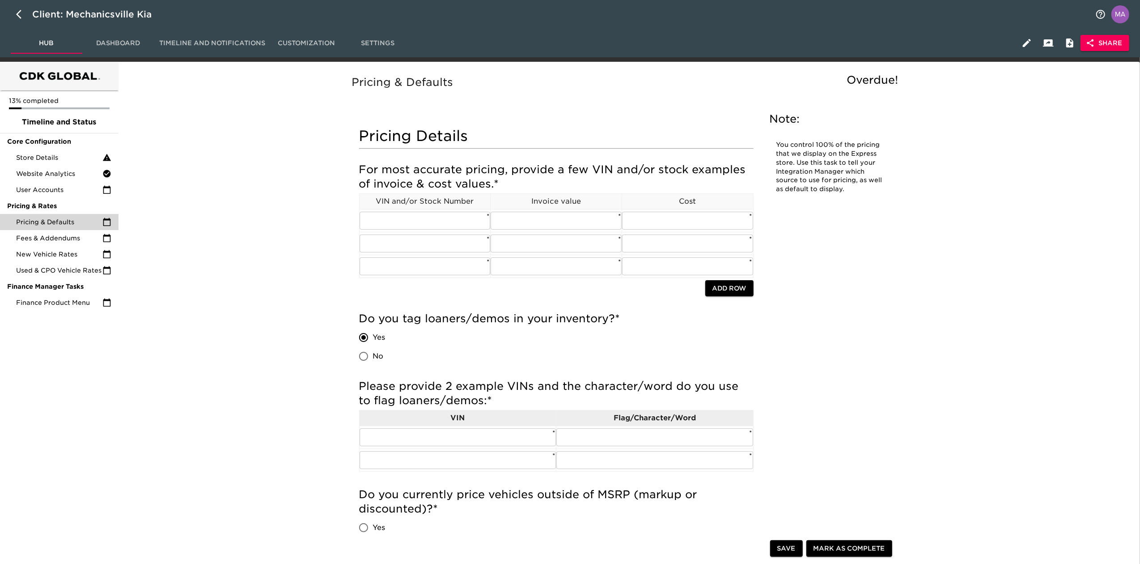
drag, startPoint x: 190, startPoint y: 194, endPoint x: 178, endPoint y: 191, distance: 12.6
click at [758, 43] on button "Share" at bounding box center [1105, 43] width 49 height 17
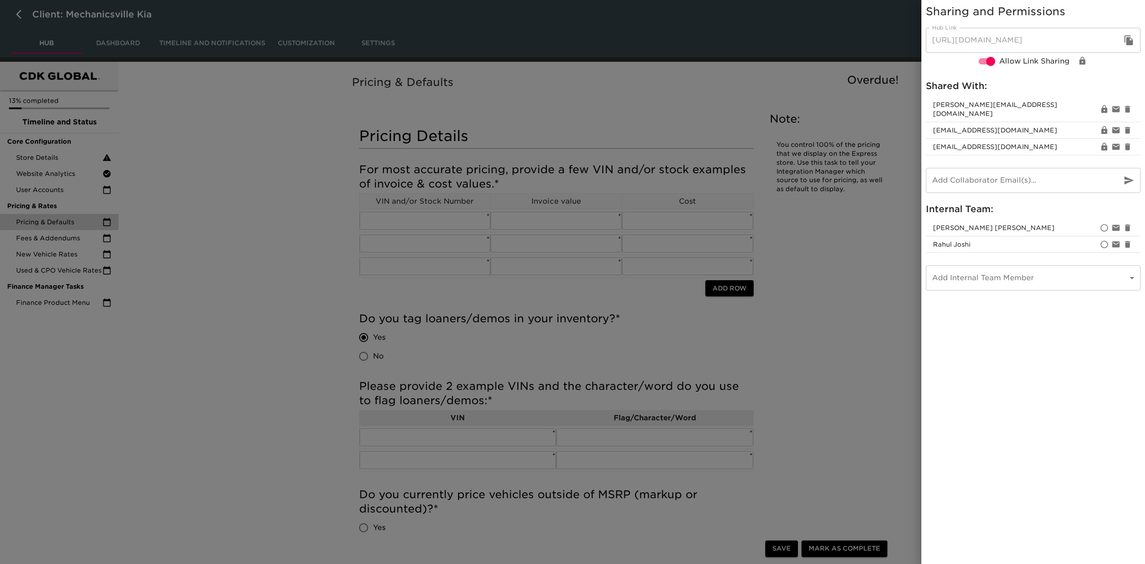
drag, startPoint x: 1051, startPoint y: 139, endPoint x: 920, endPoint y: 139, distance: 131.1
click at [758, 139] on div "Sharing and Permissions Hub Link https://cdk.simplemnt.com/onboarding/2uybmuxj1…" at bounding box center [572, 282] width 1145 height 564
drag, startPoint x: 1047, startPoint y: 303, endPoint x: 1049, endPoint y: 247, distance: 55.5
click at [758, 303] on div "Sharing and Permissions Hub Link https://cdk.simplemnt.com/onboarding/2uybmuxj1…" at bounding box center [1034, 282] width 224 height 564
drag, startPoint x: 1058, startPoint y: 135, endPoint x: 933, endPoint y: 135, distance: 125.3
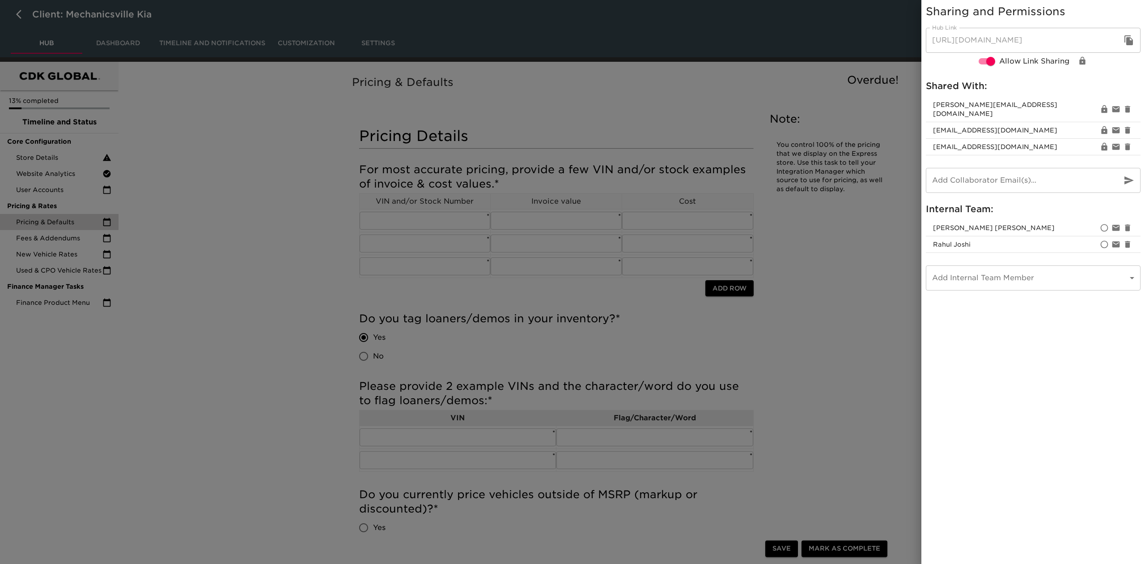
click at [758, 142] on span "rdavenport@mechanicsvillekia.com" at bounding box center [1016, 146] width 166 height 9
copy span "rdavenport@mechanicsvillekia.com"
click at [181, 315] on div at bounding box center [572, 282] width 1145 height 564
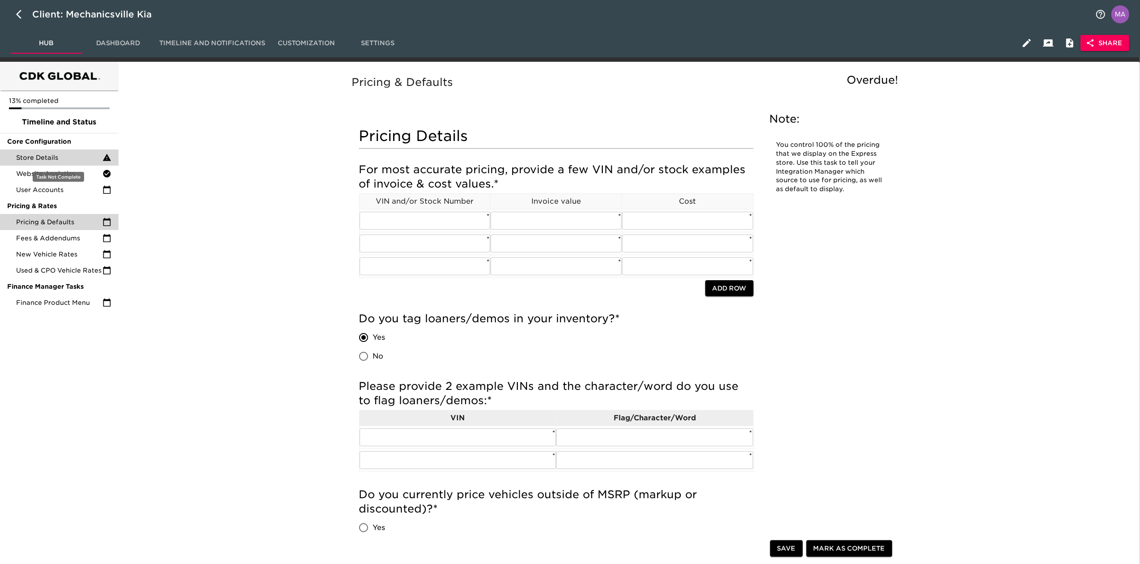
click at [43, 156] on span "Store Details" at bounding box center [59, 157] width 86 height 9
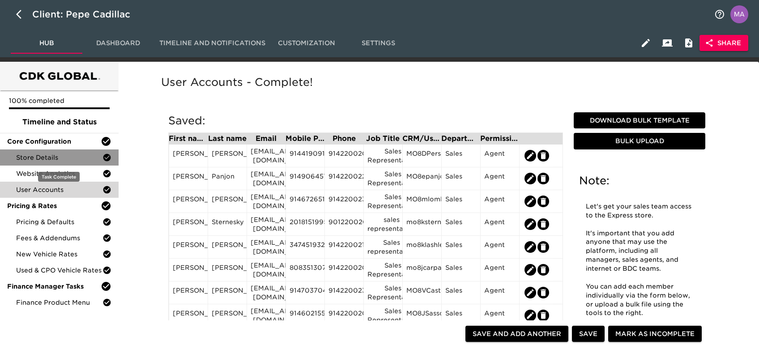
click at [57, 156] on span "Store Details" at bounding box center [59, 157] width 86 height 9
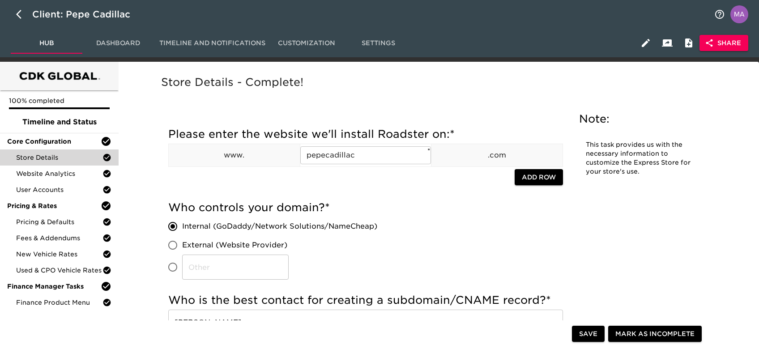
drag, startPoint x: 151, startPoint y: 203, endPoint x: 137, endPoint y: 85, distance: 118.1
click at [67, 221] on span "Pricing & Defaults" at bounding box center [59, 221] width 86 height 9
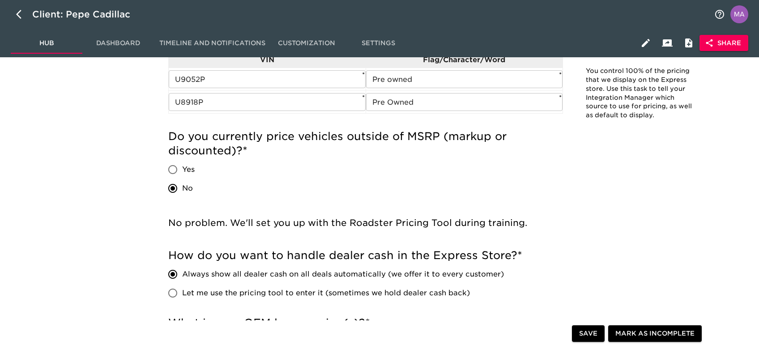
scroll to position [417, 0]
